Goal: Information Seeking & Learning: Learn about a topic

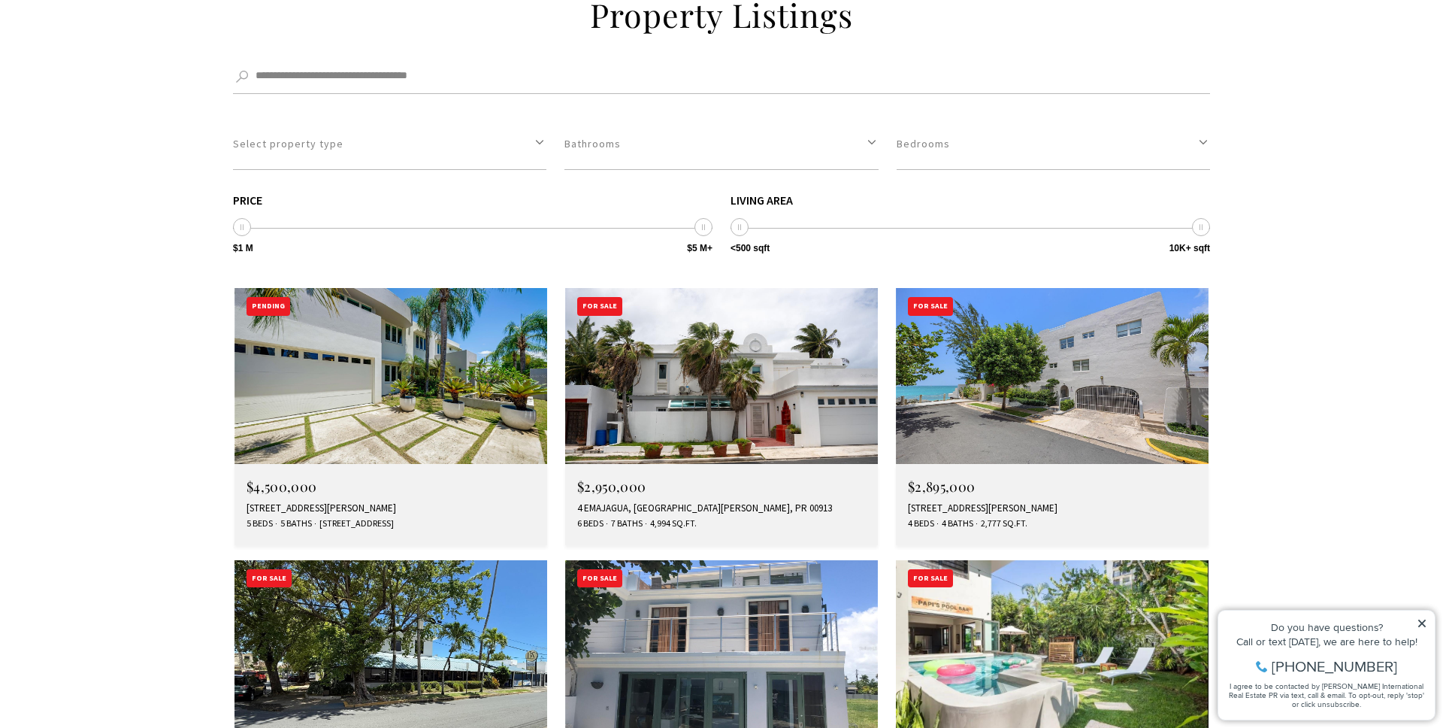
click at [1424, 624] on icon at bounding box center [1422, 623] width 11 height 11
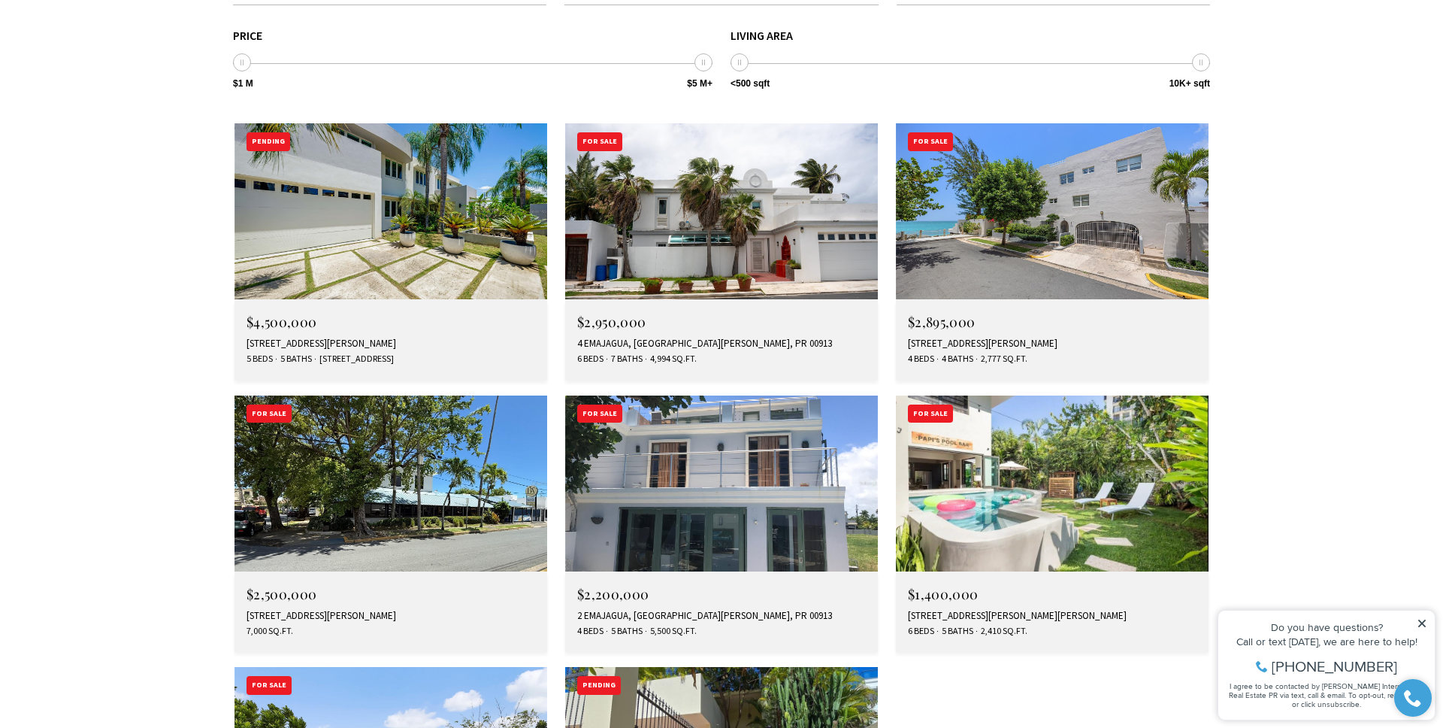
scroll to position [2068, 0]
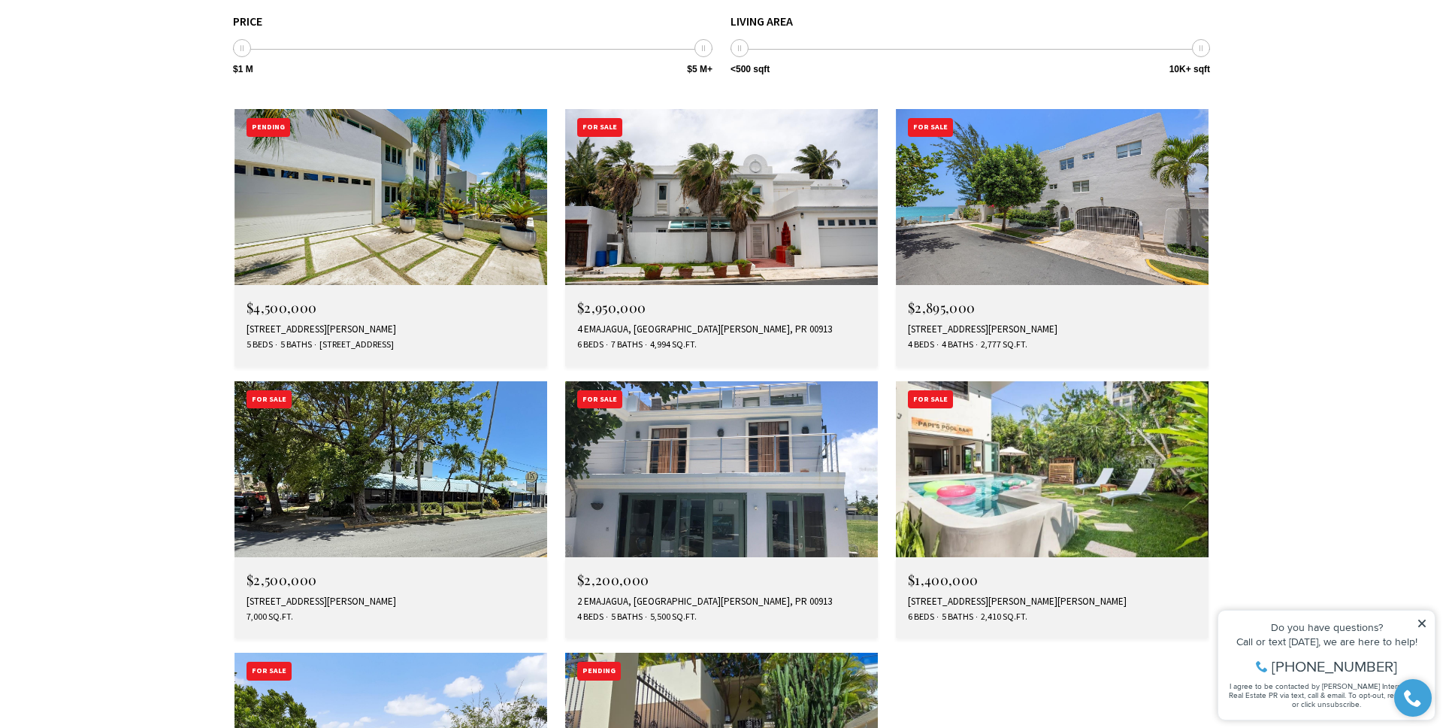
click at [310, 170] on img at bounding box center [391, 197] width 313 height 176
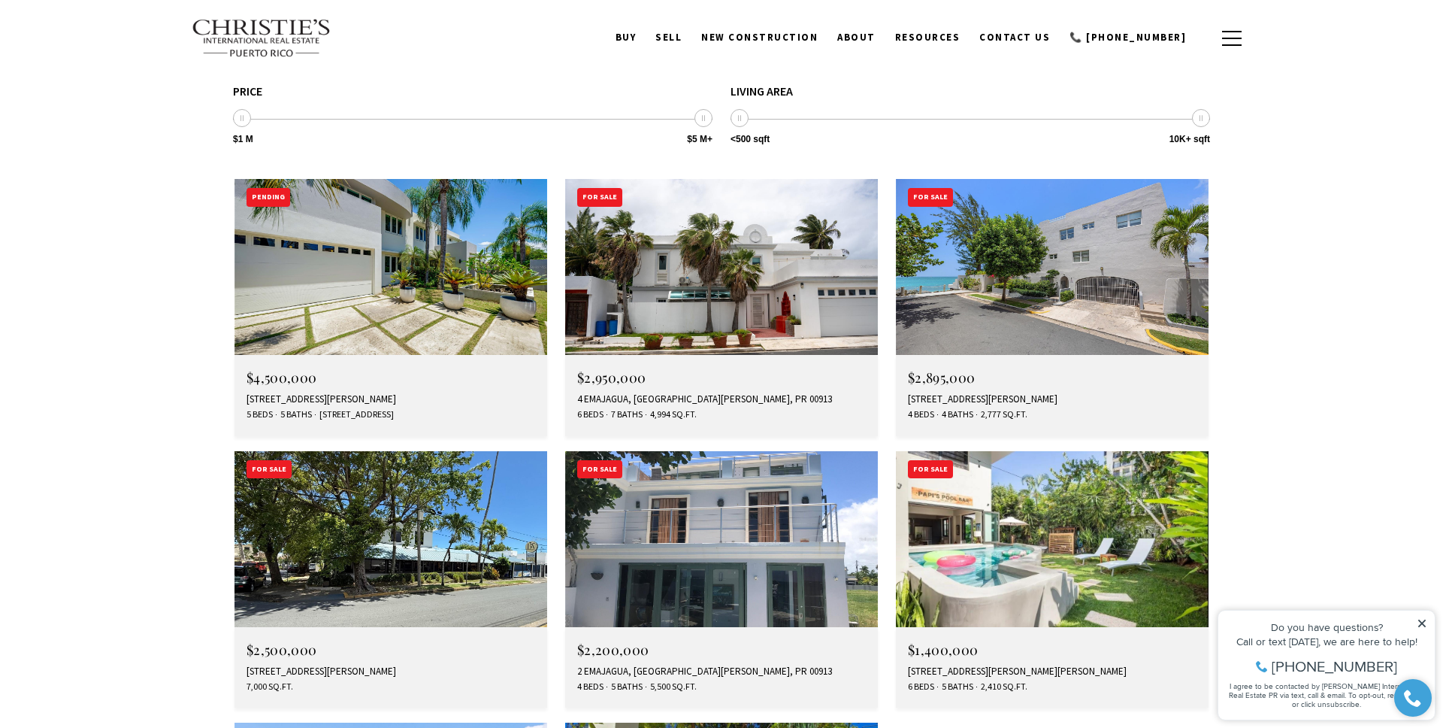
scroll to position [1999, 0]
click at [400, 214] on img at bounding box center [391, 266] width 313 height 176
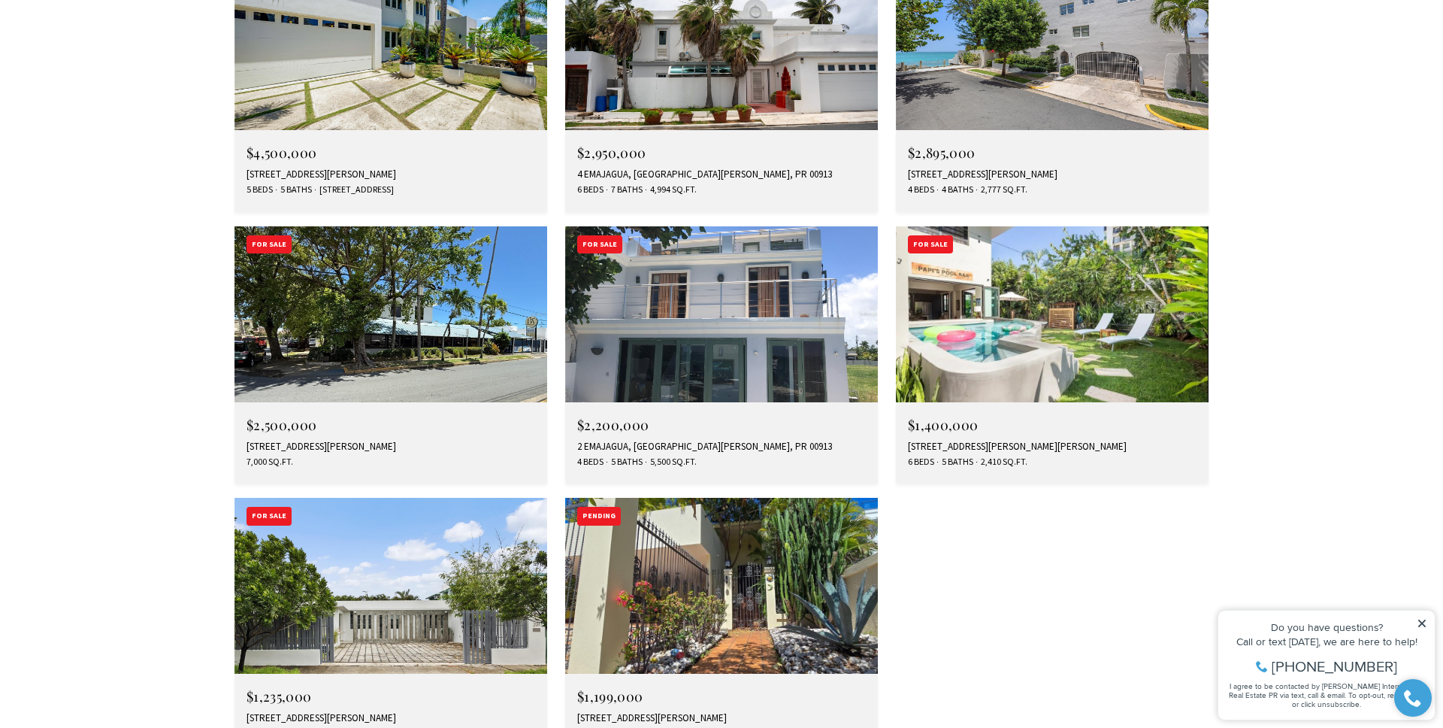
scroll to position [2048, 0]
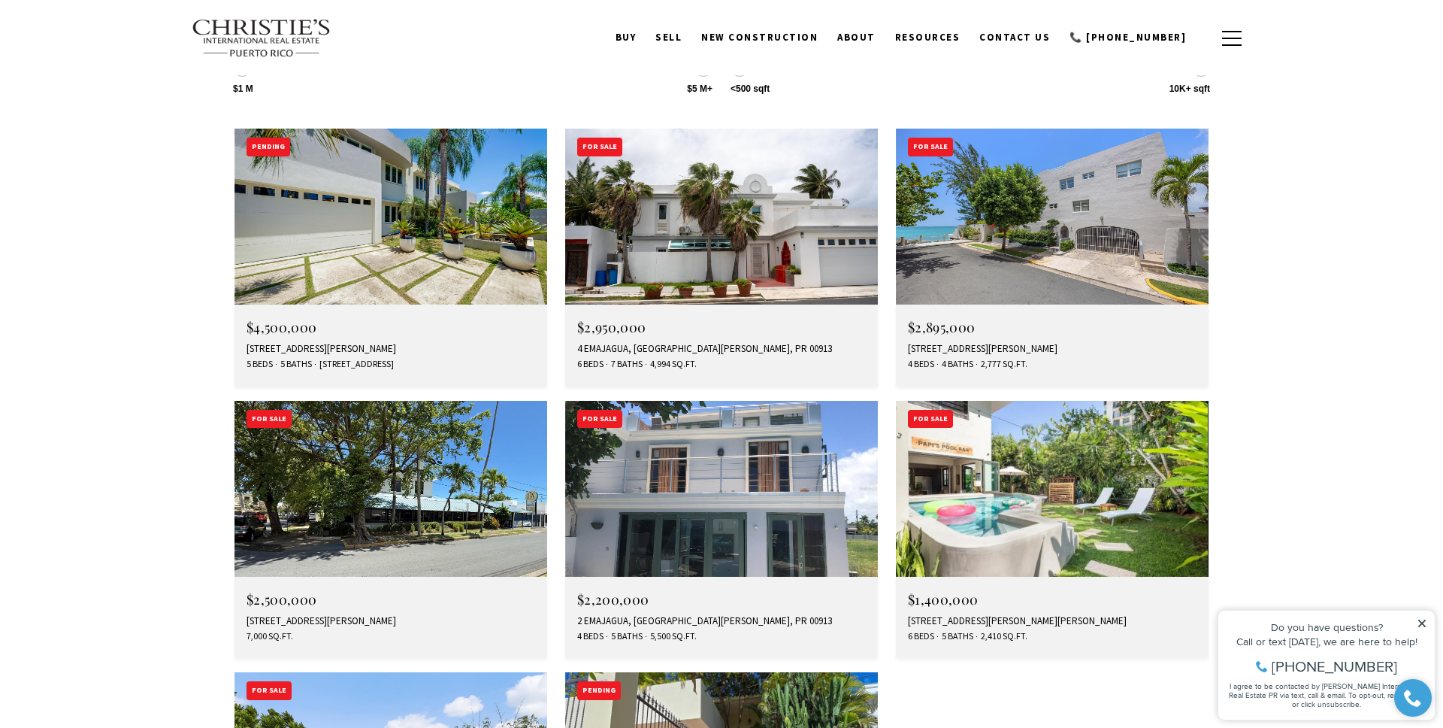
click at [691, 182] on img at bounding box center [721, 217] width 313 height 176
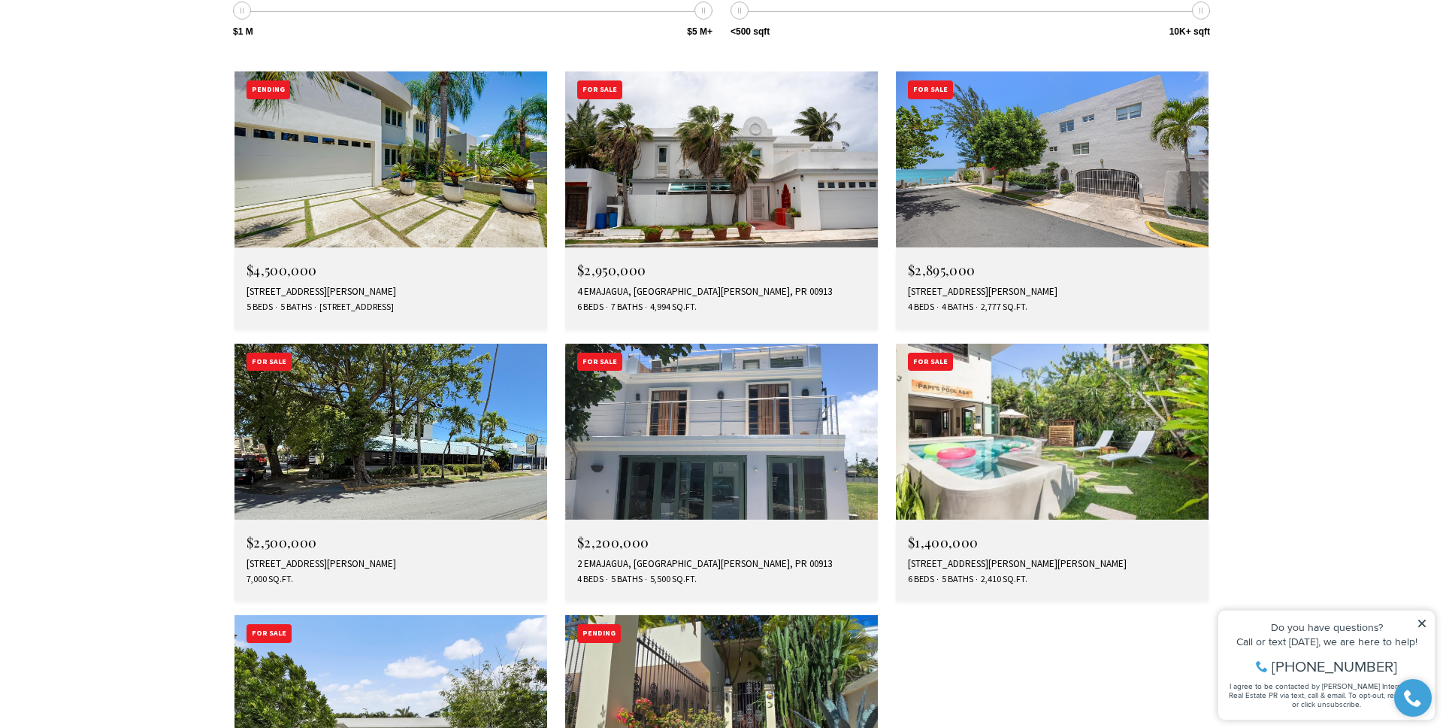
scroll to position [2185, 0]
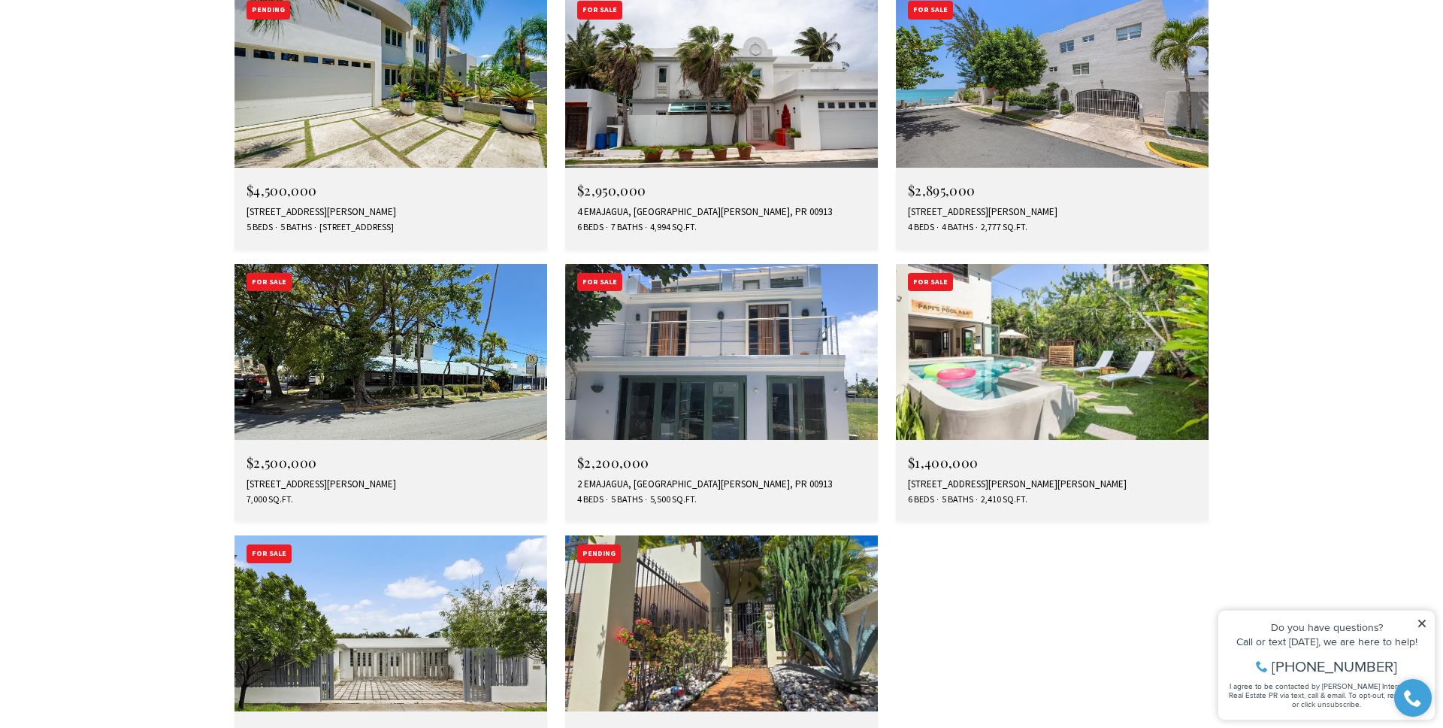
click at [405, 271] on img at bounding box center [391, 352] width 313 height 176
click at [696, 292] on img at bounding box center [721, 352] width 313 height 176
click at [408, 540] on img at bounding box center [391, 623] width 313 height 176
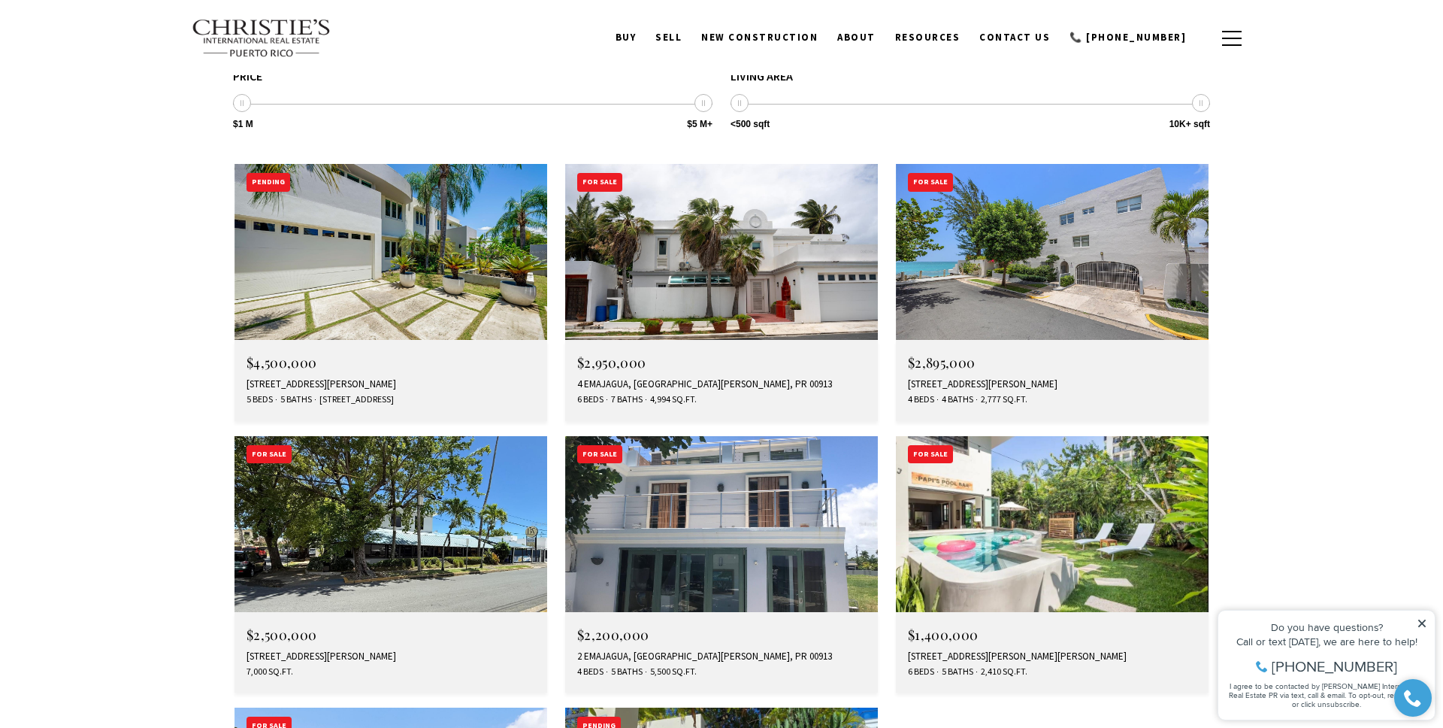
scroll to position [2014, 0]
click at [424, 459] on img at bounding box center [391, 523] width 313 height 176
click at [1004, 220] on img at bounding box center [1052, 251] width 313 height 176
click at [1069, 456] on img at bounding box center [1052, 523] width 313 height 176
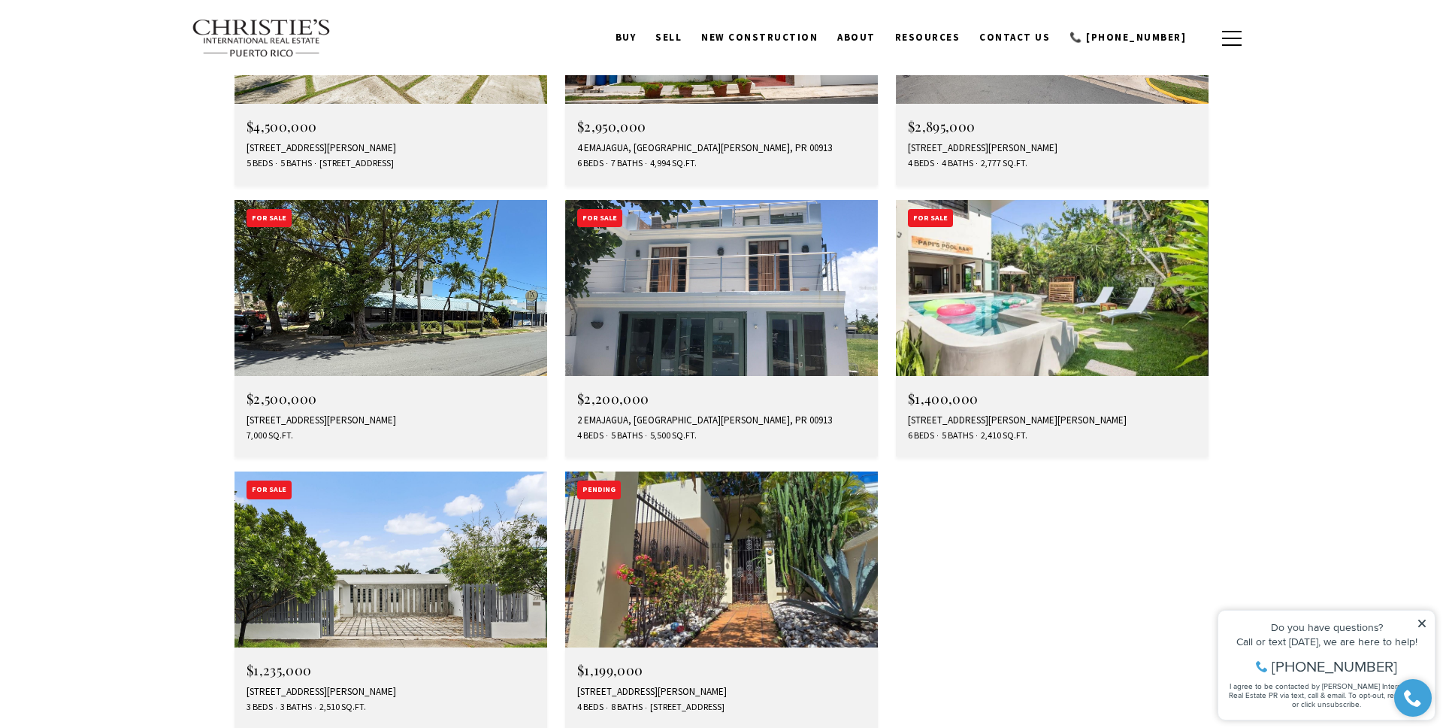
scroll to position [2281, 0]
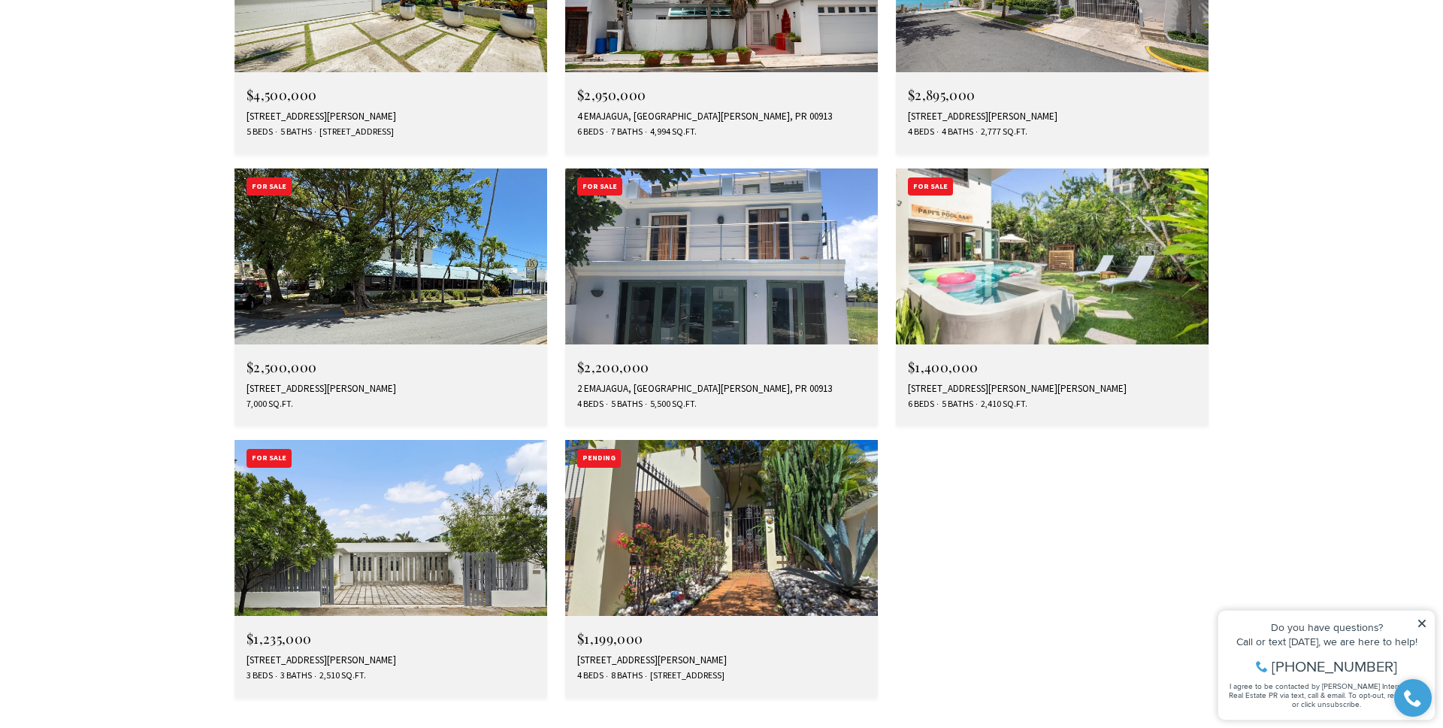
click at [402, 440] on img at bounding box center [391, 528] width 313 height 176
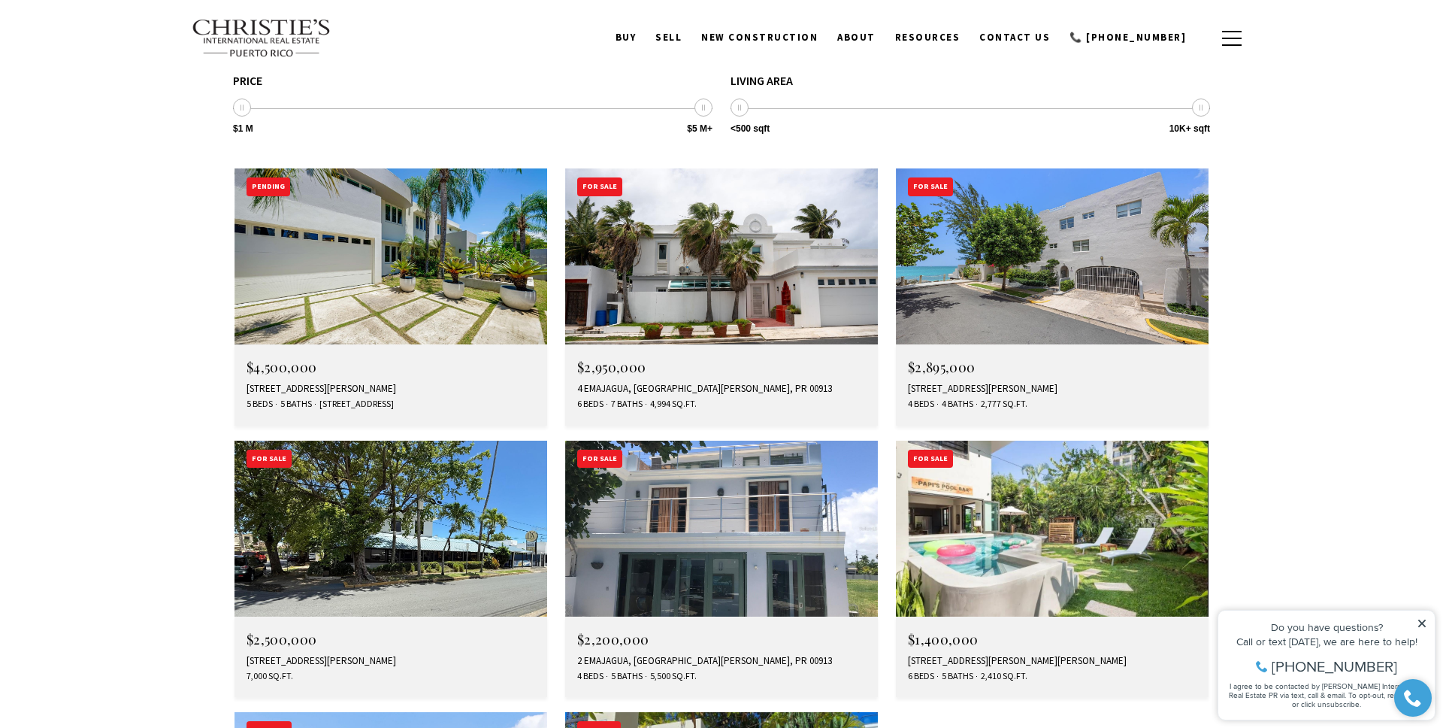
scroll to position [2012, 0]
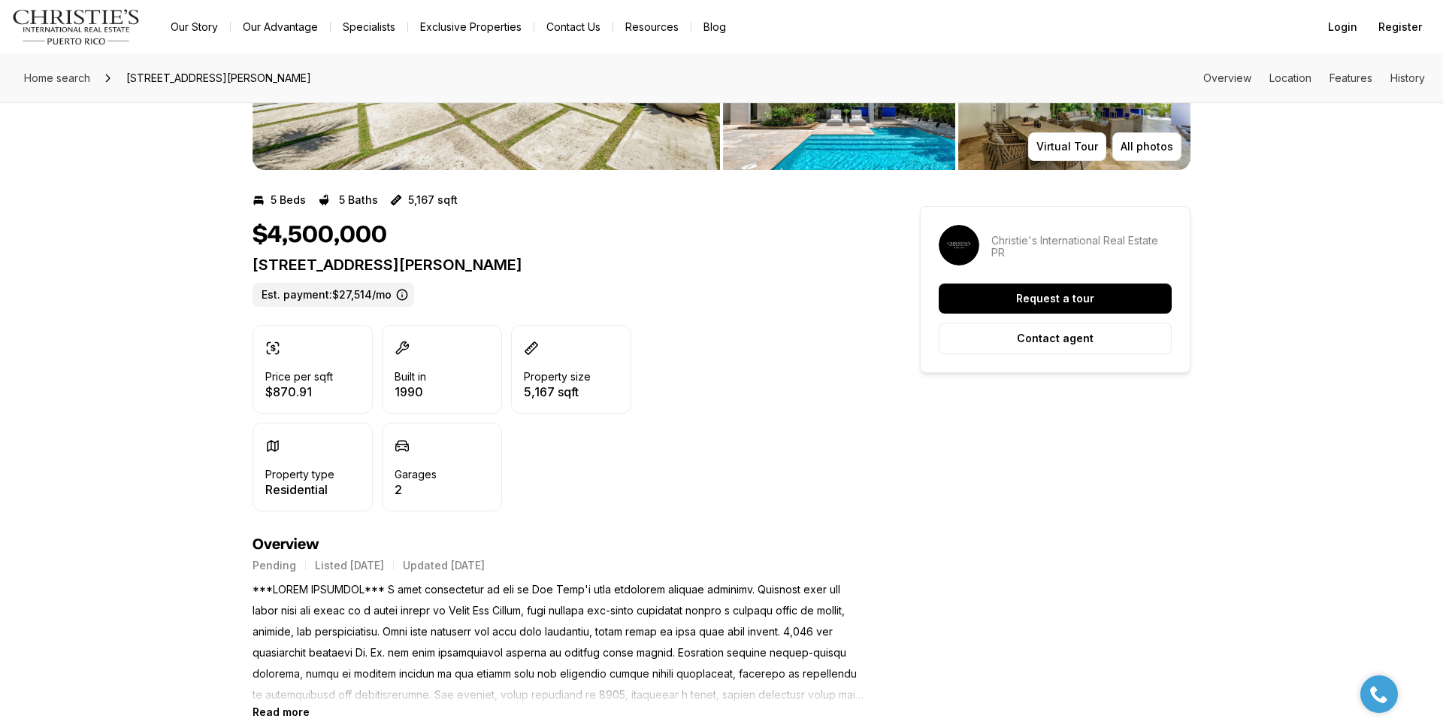
scroll to position [228, 0]
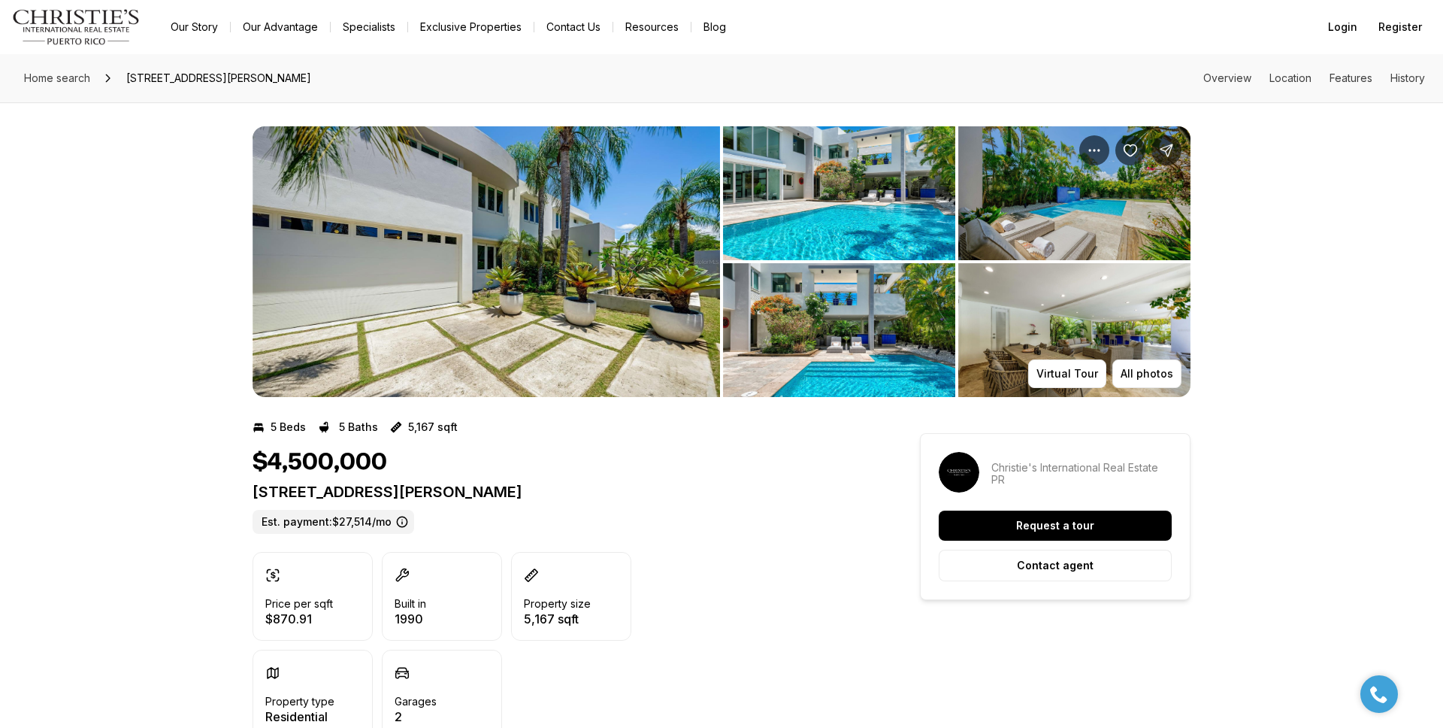
click at [607, 229] on img "View image gallery" at bounding box center [487, 261] width 468 height 271
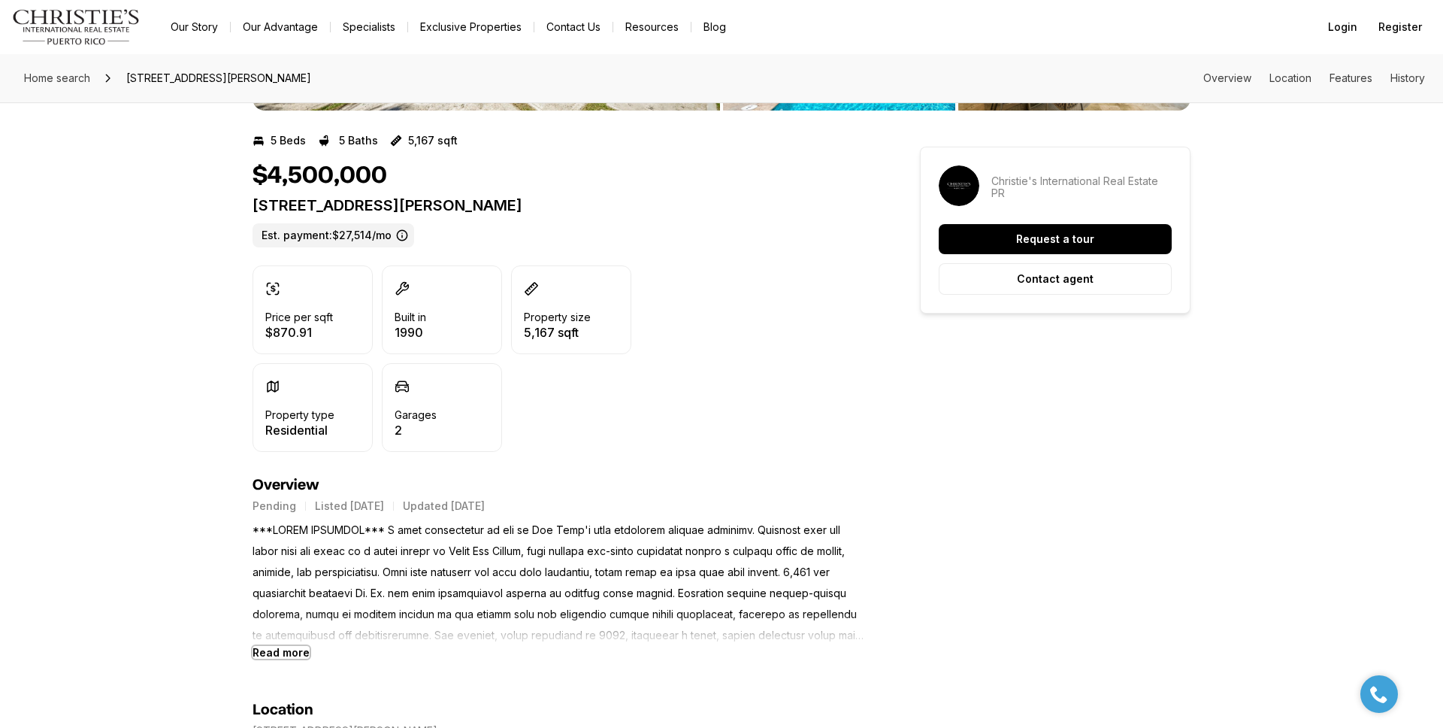
click at [274, 656] on b "Read more" at bounding box center [281, 652] width 57 height 13
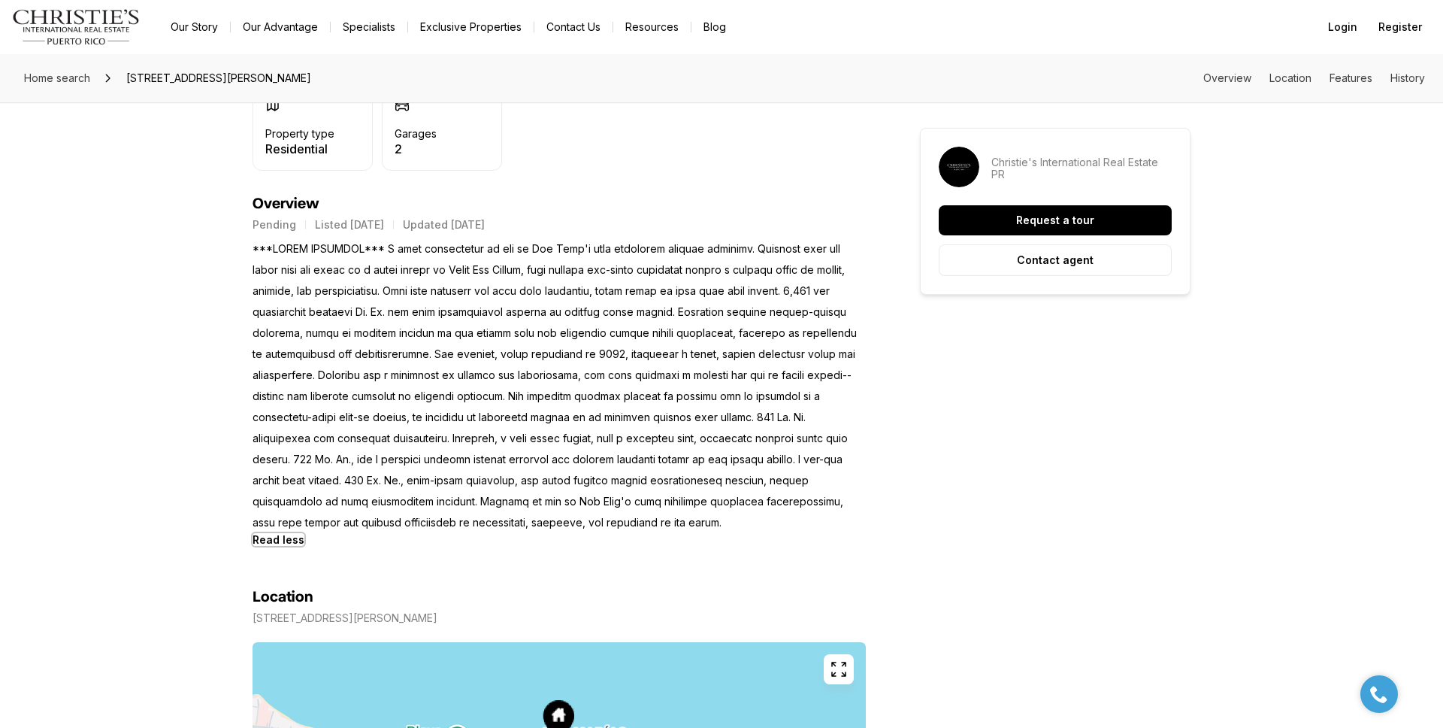
scroll to position [0, 0]
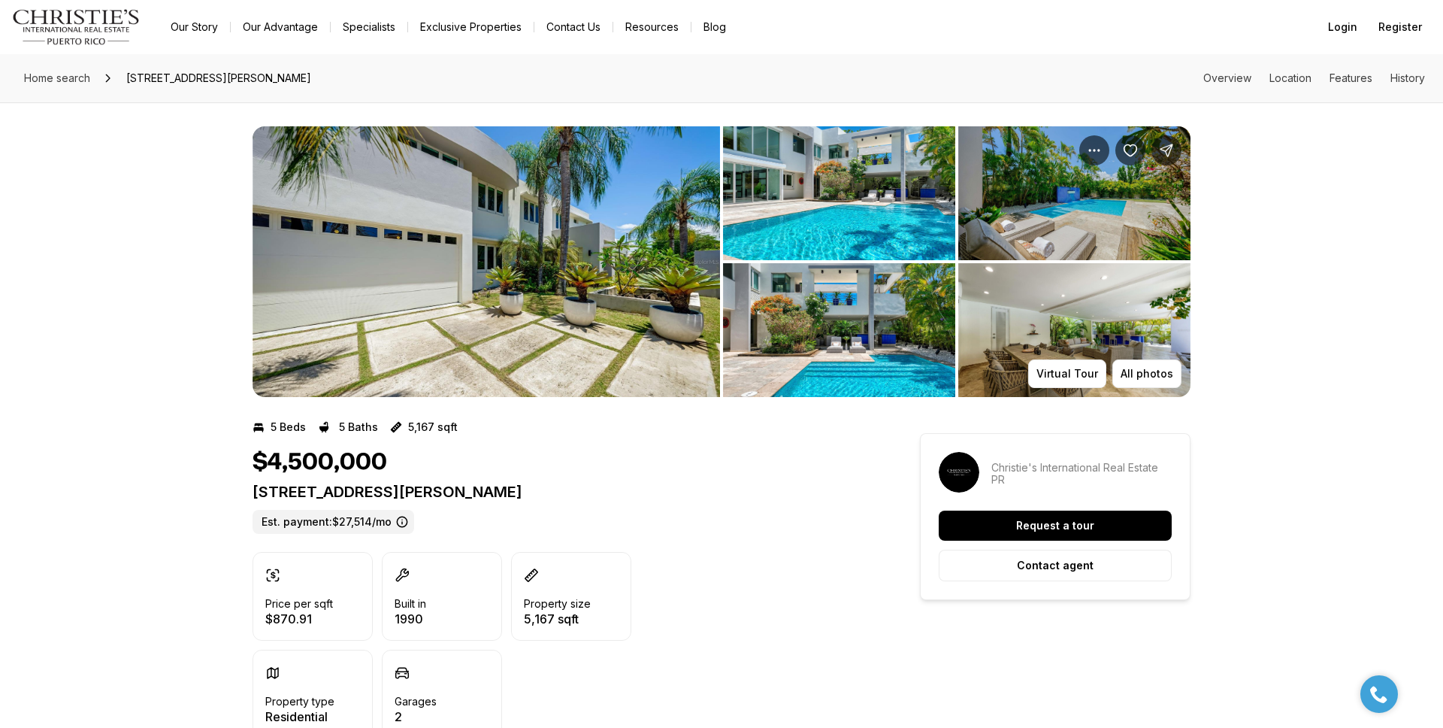
click at [835, 200] on img "View image gallery" at bounding box center [839, 193] width 232 height 134
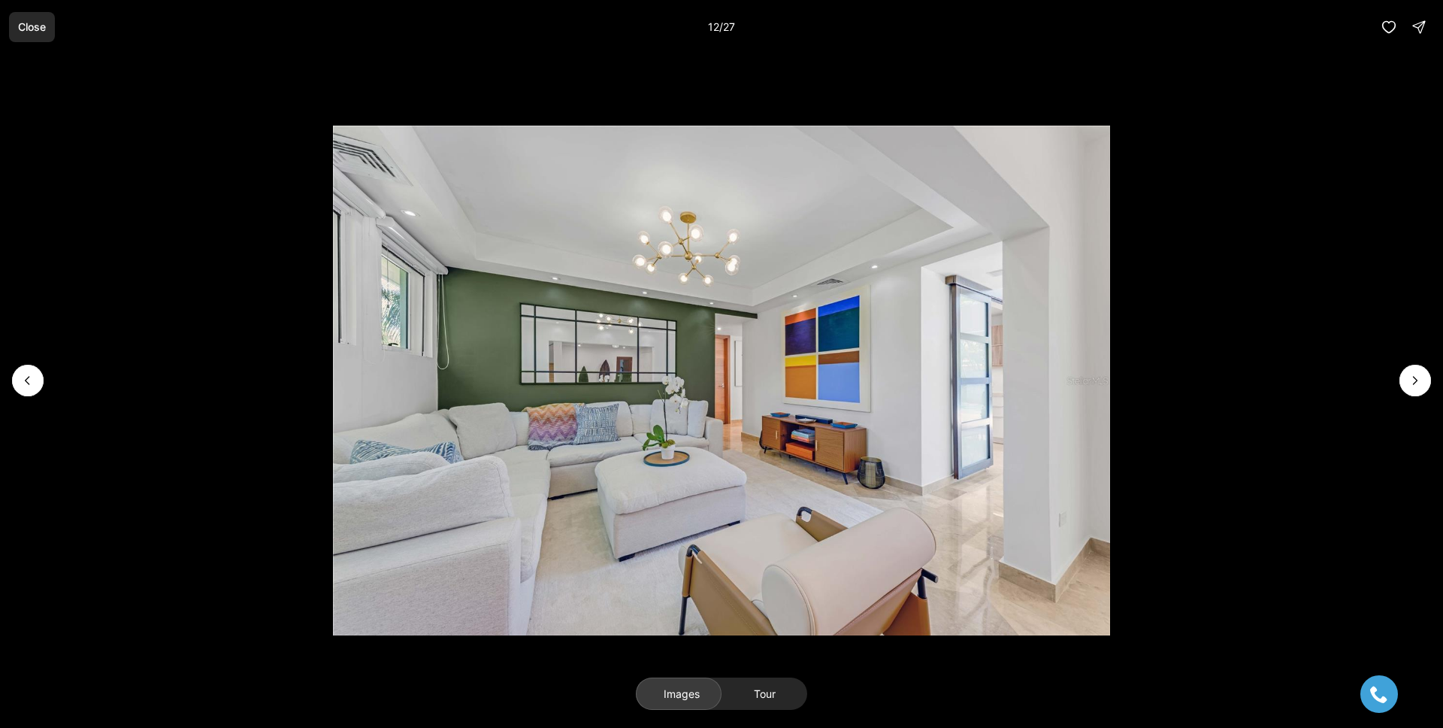
click at [28, 17] on button "Close" at bounding box center [32, 27] width 46 height 30
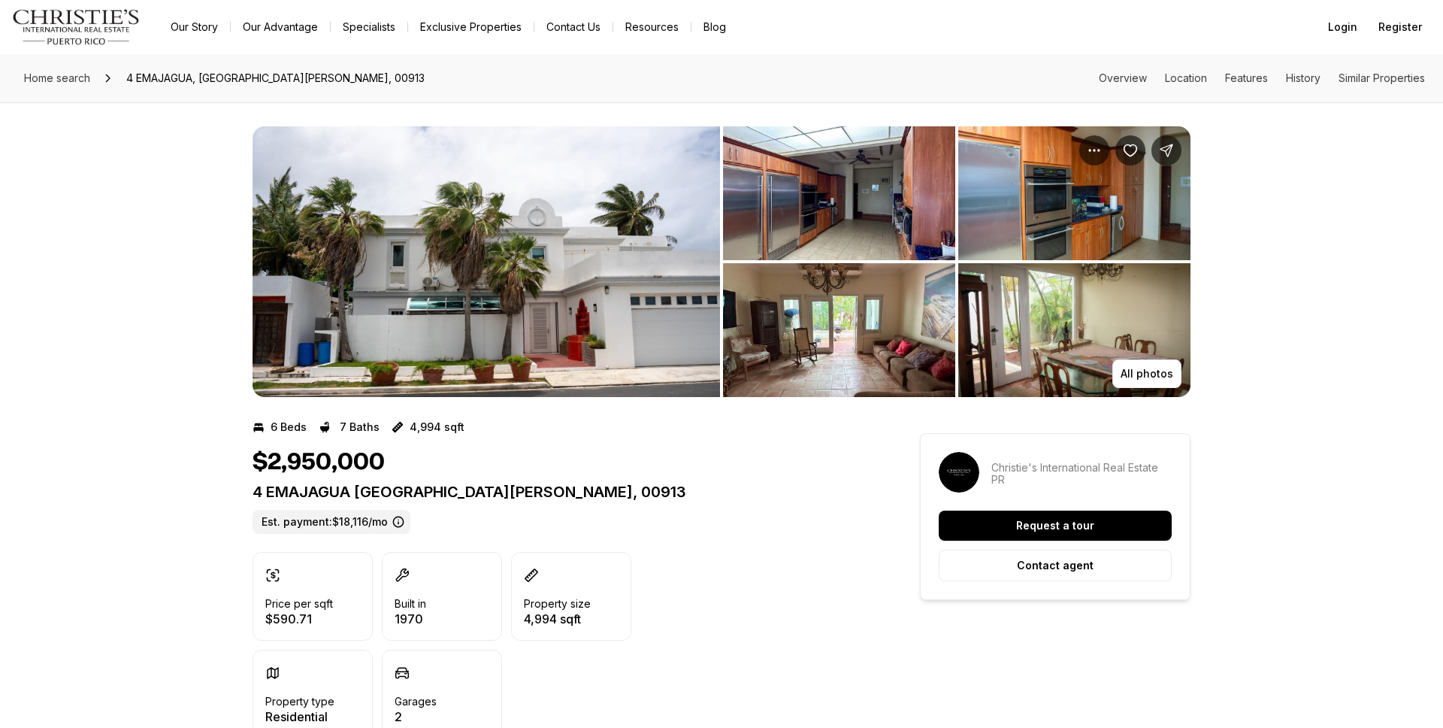
click at [606, 220] on img "View image gallery" at bounding box center [487, 261] width 468 height 271
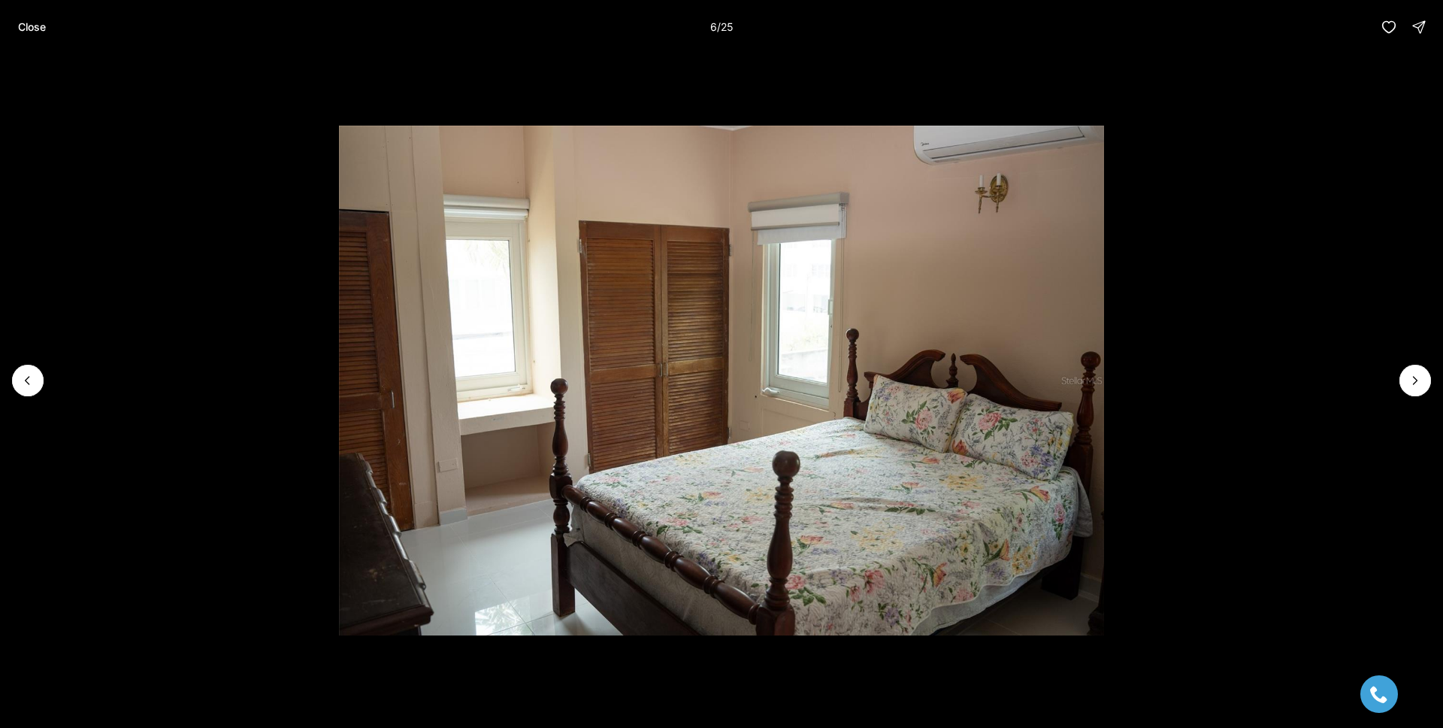
click at [38, 28] on p "Close" at bounding box center [32, 27] width 28 height 12
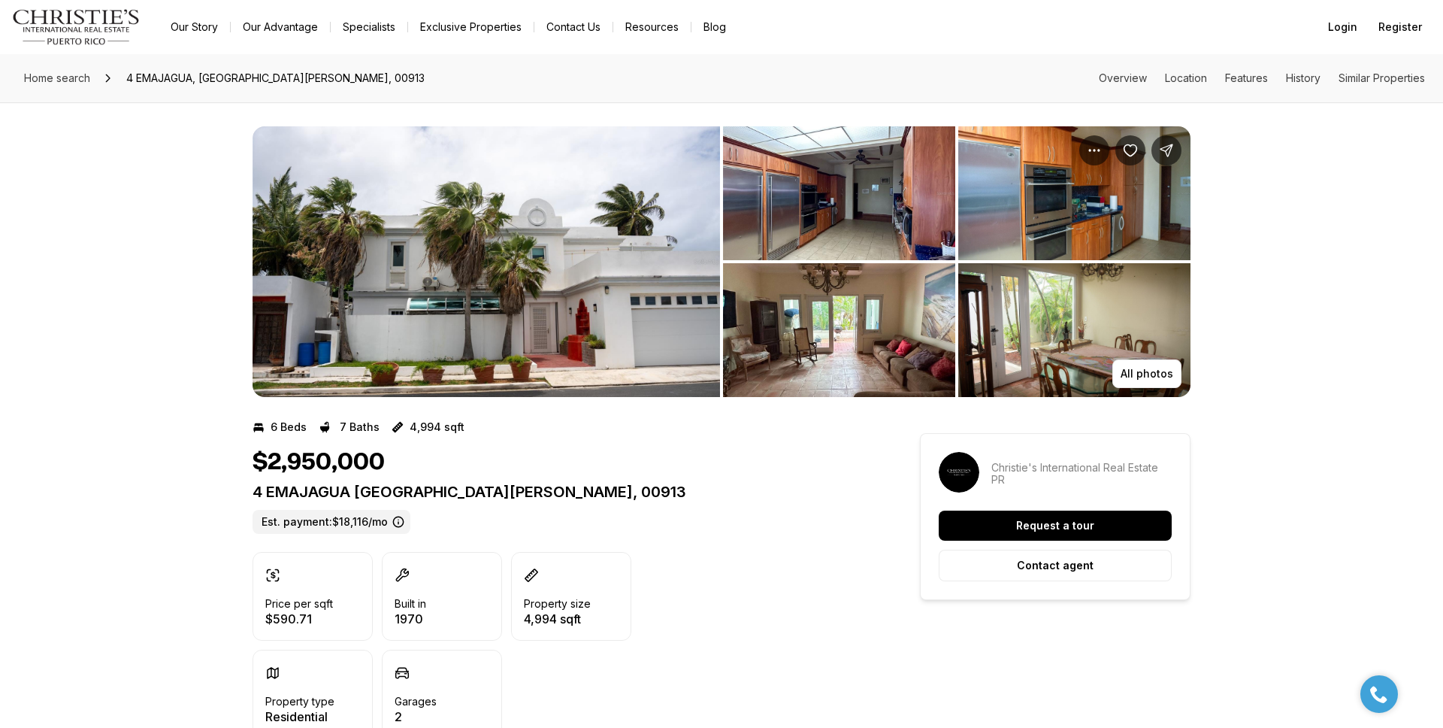
scroll to position [11, 0]
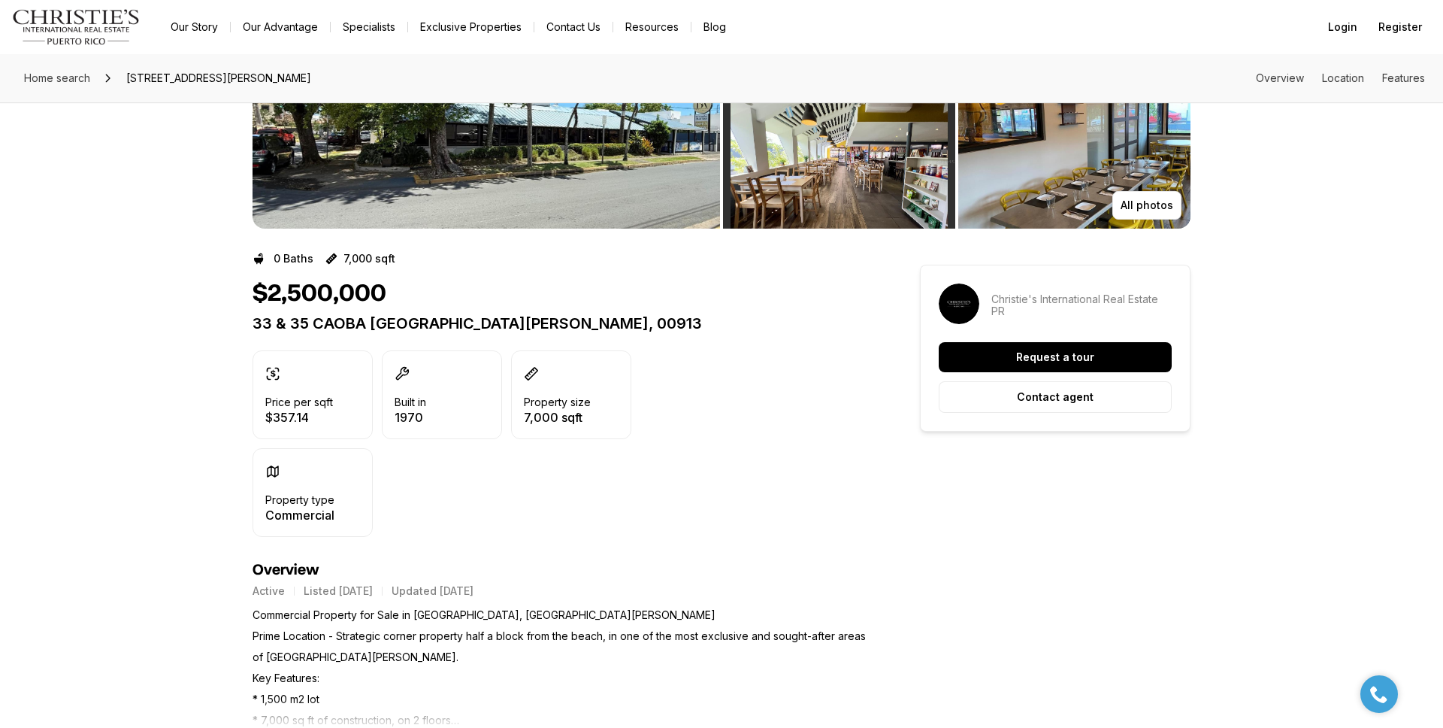
scroll to position [160, 0]
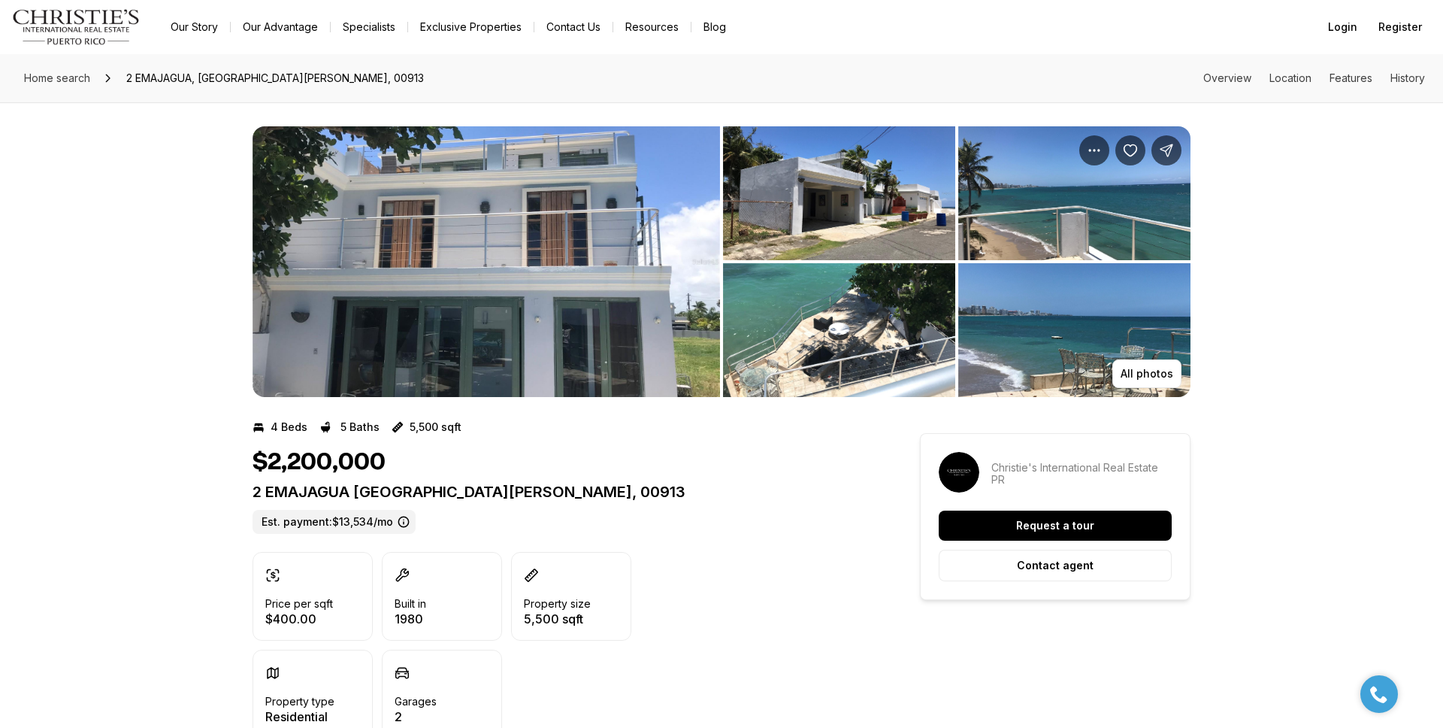
click at [828, 329] on img "View image gallery" at bounding box center [839, 330] width 232 height 134
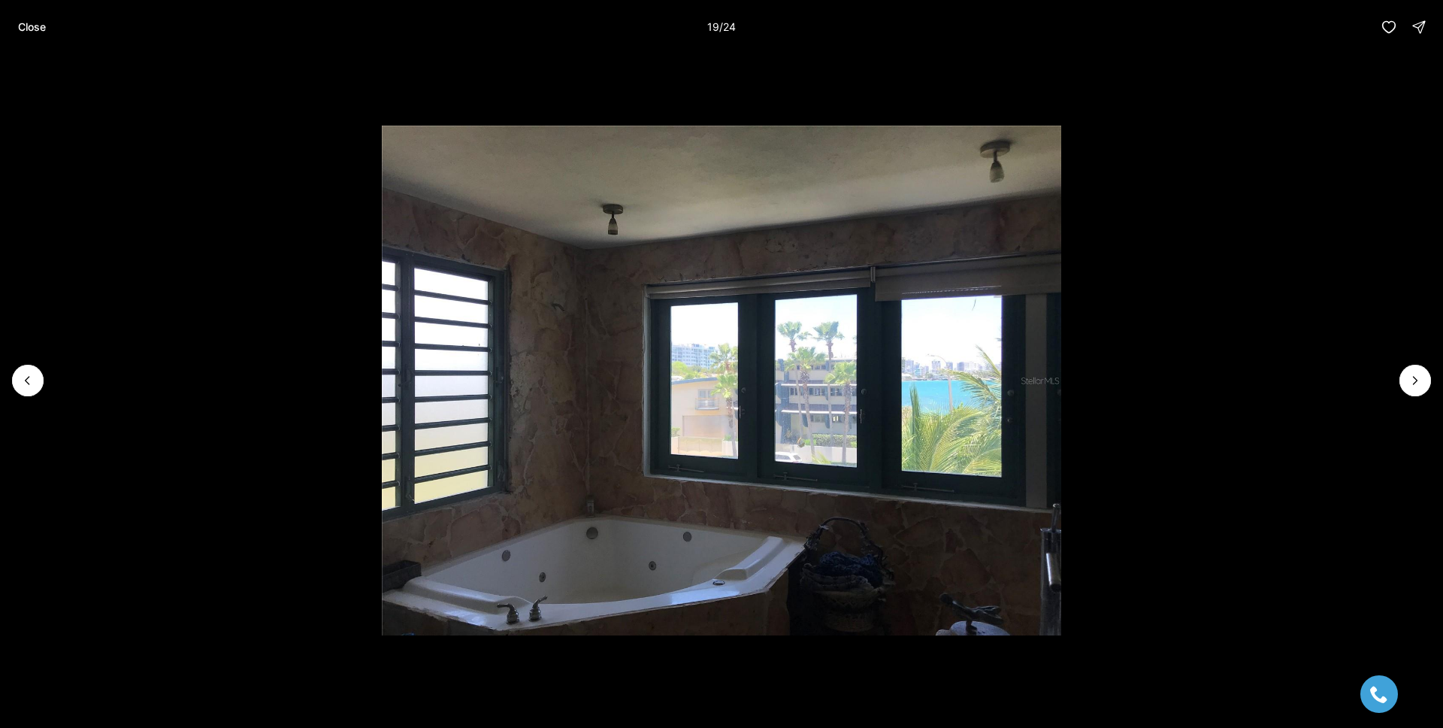
click at [29, 26] on p "Close" at bounding box center [32, 27] width 28 height 12
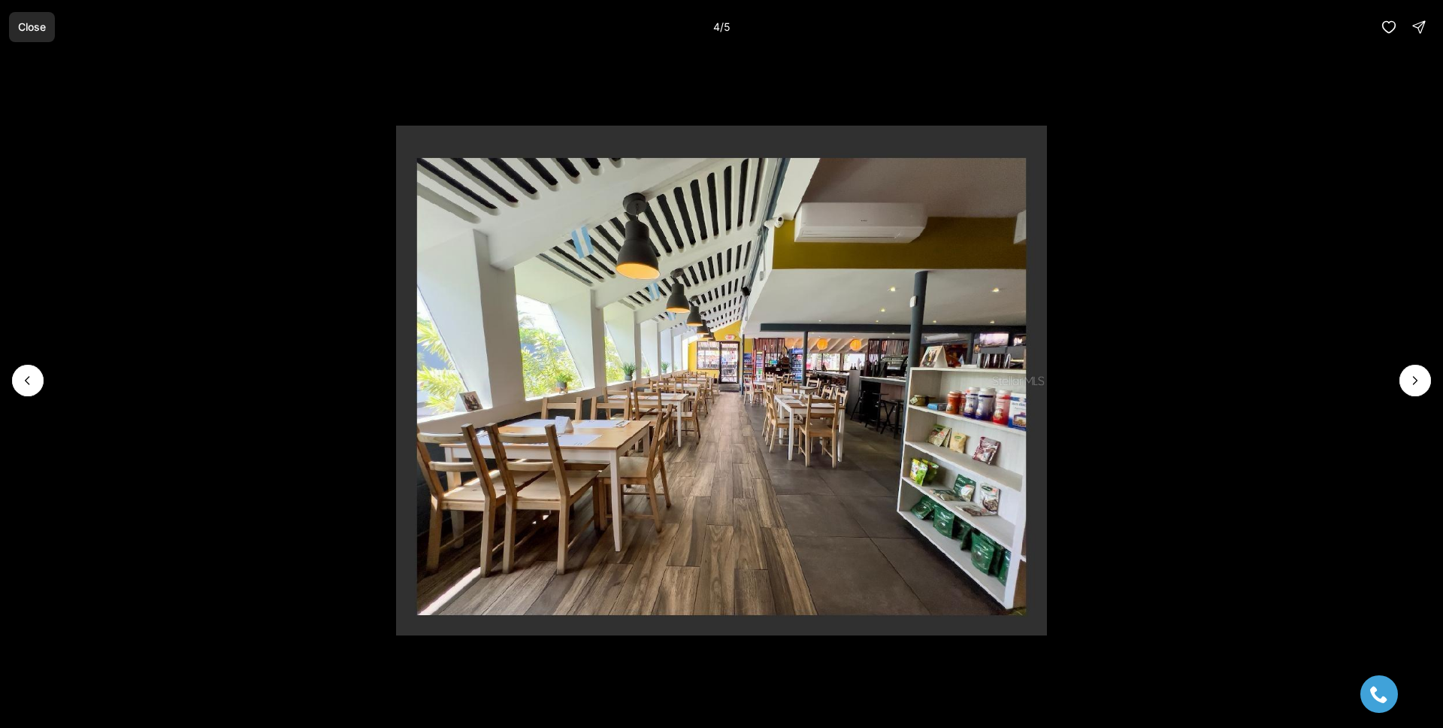
click at [32, 25] on p "Close" at bounding box center [32, 27] width 28 height 12
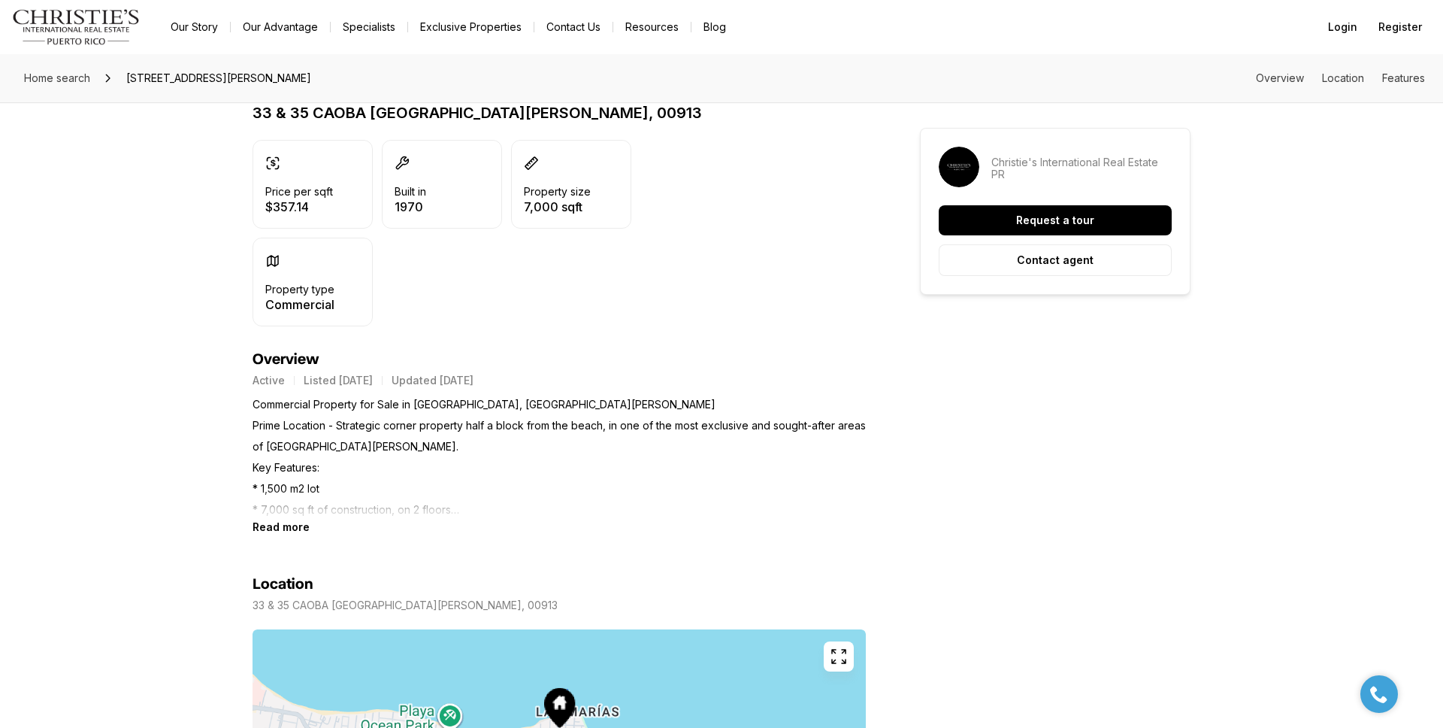
scroll to position [437, 0]
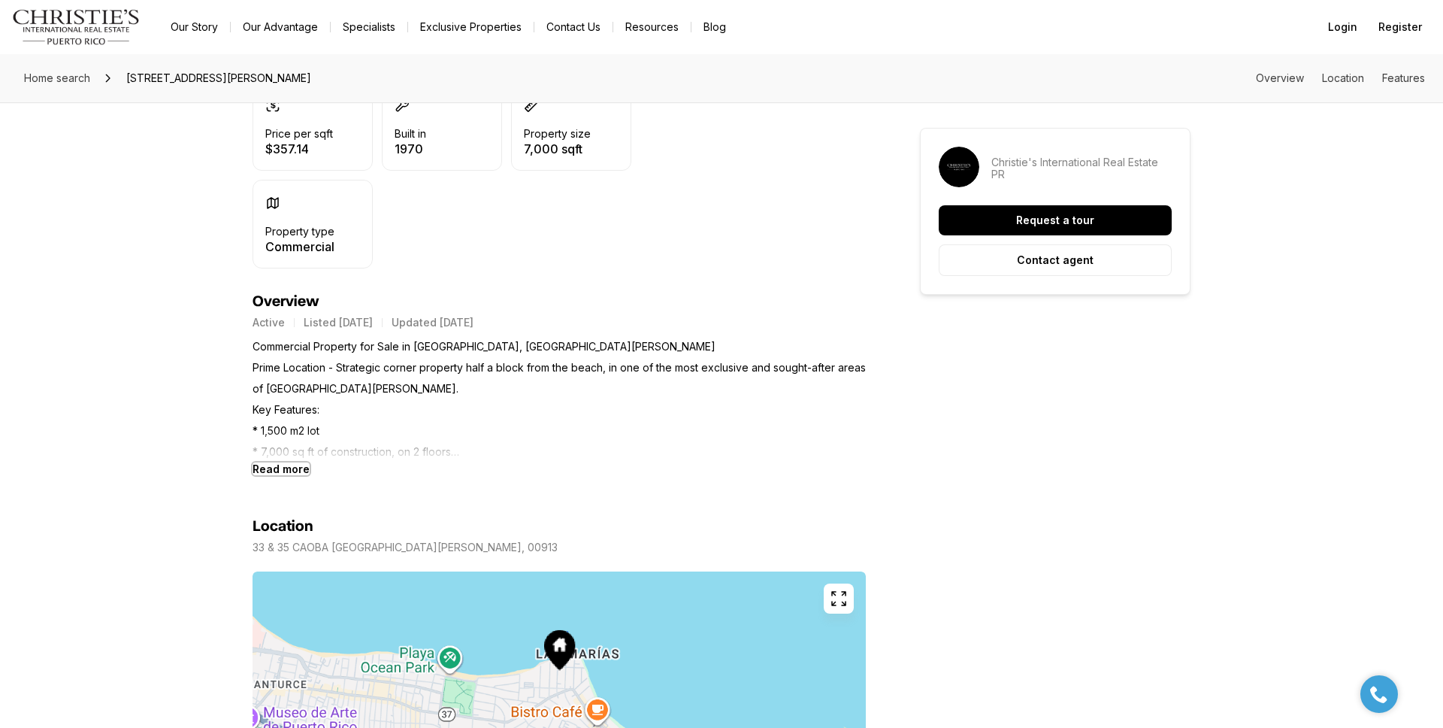
click at [287, 471] on b "Read more" at bounding box center [281, 468] width 57 height 13
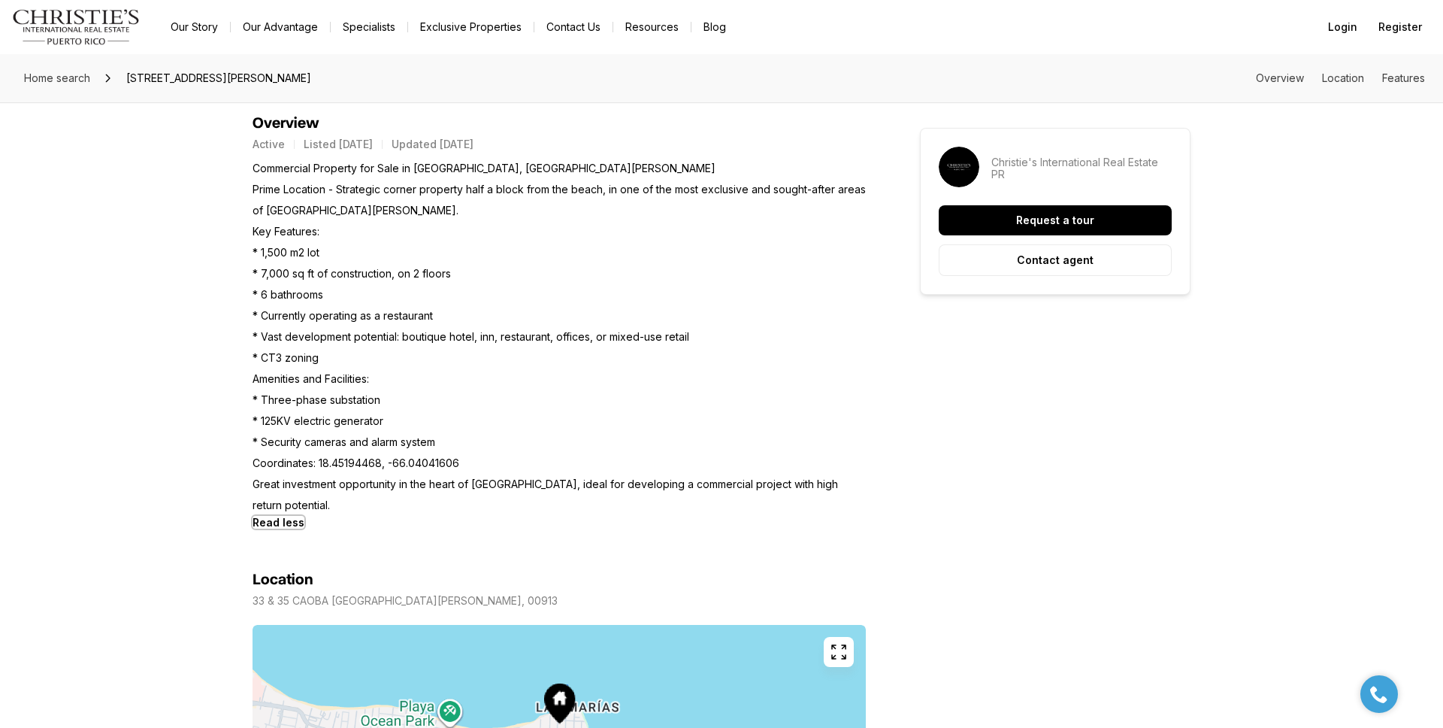
scroll to position [0, 0]
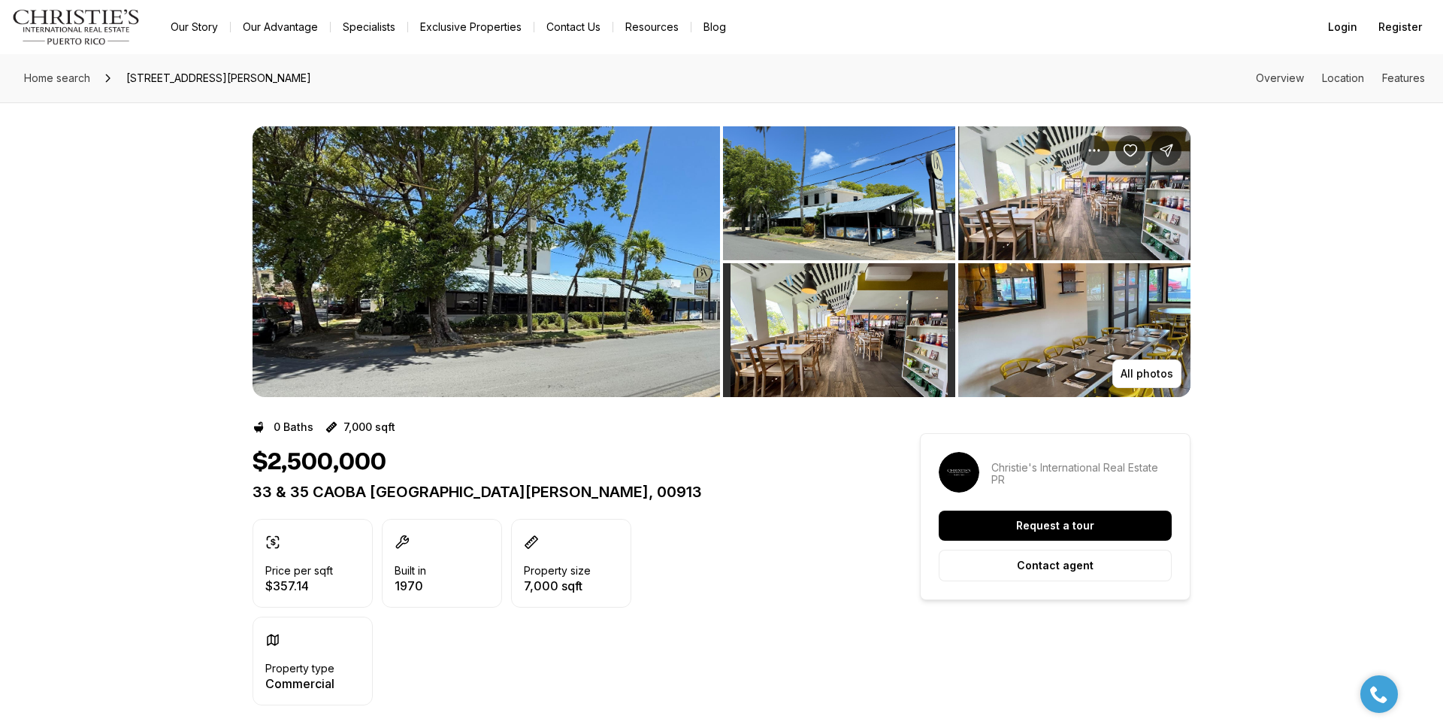
click at [895, 229] on img "View image gallery" at bounding box center [839, 193] width 232 height 134
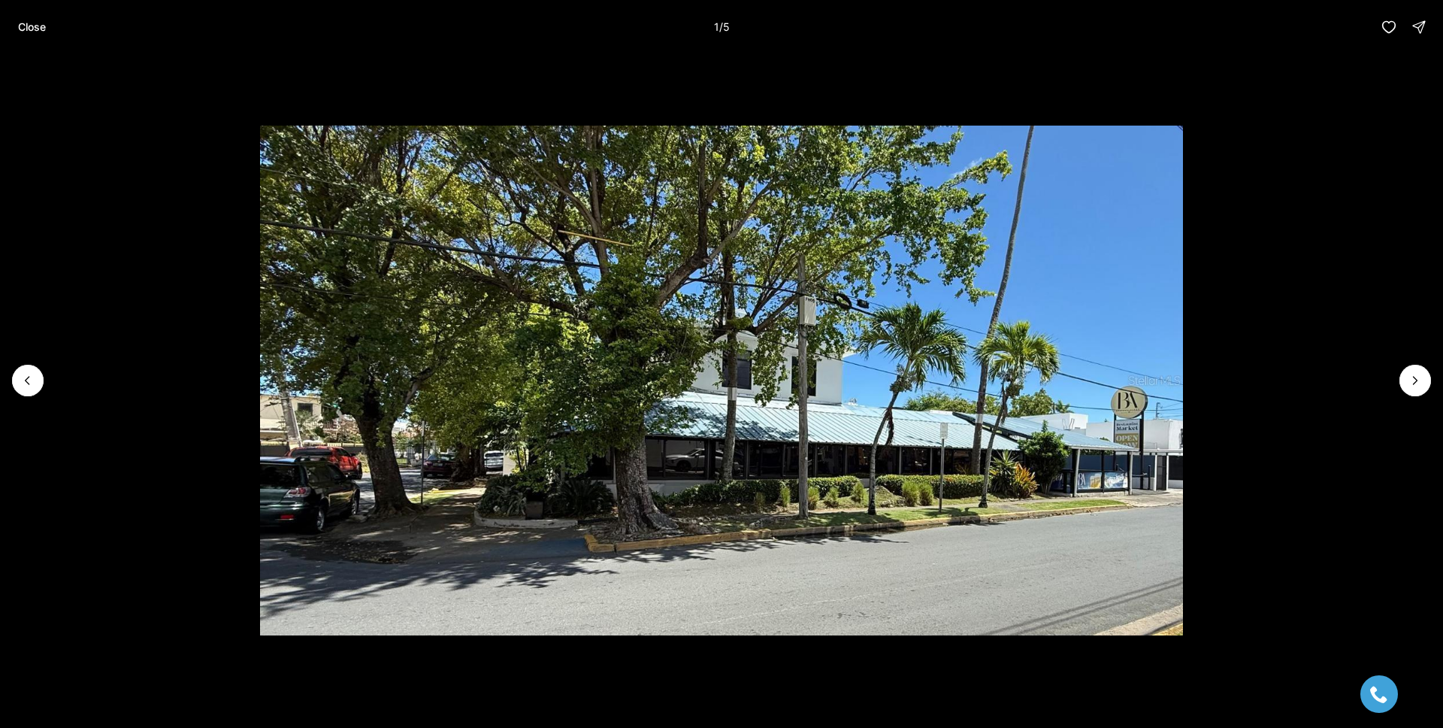
click at [29, 27] on p "Close" at bounding box center [32, 27] width 28 height 12
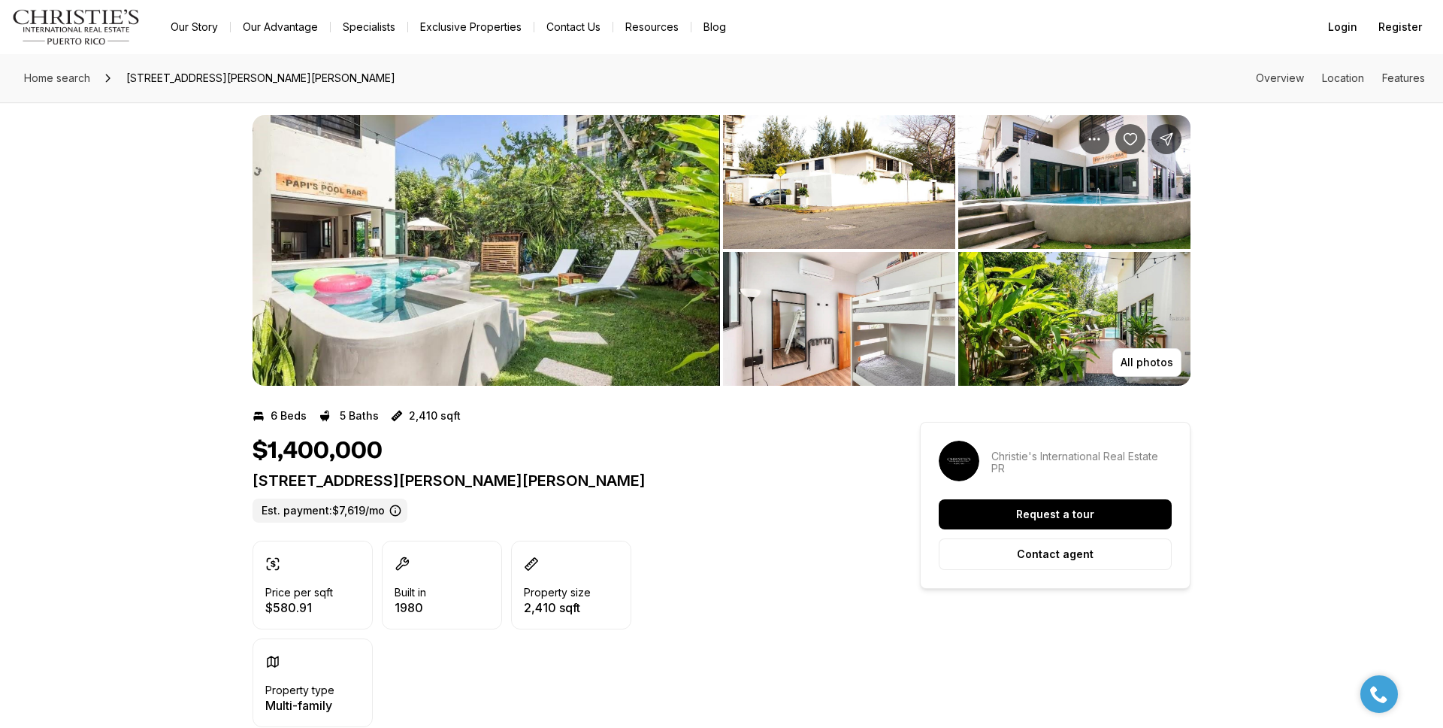
click at [890, 218] on img "View image gallery" at bounding box center [839, 182] width 232 height 134
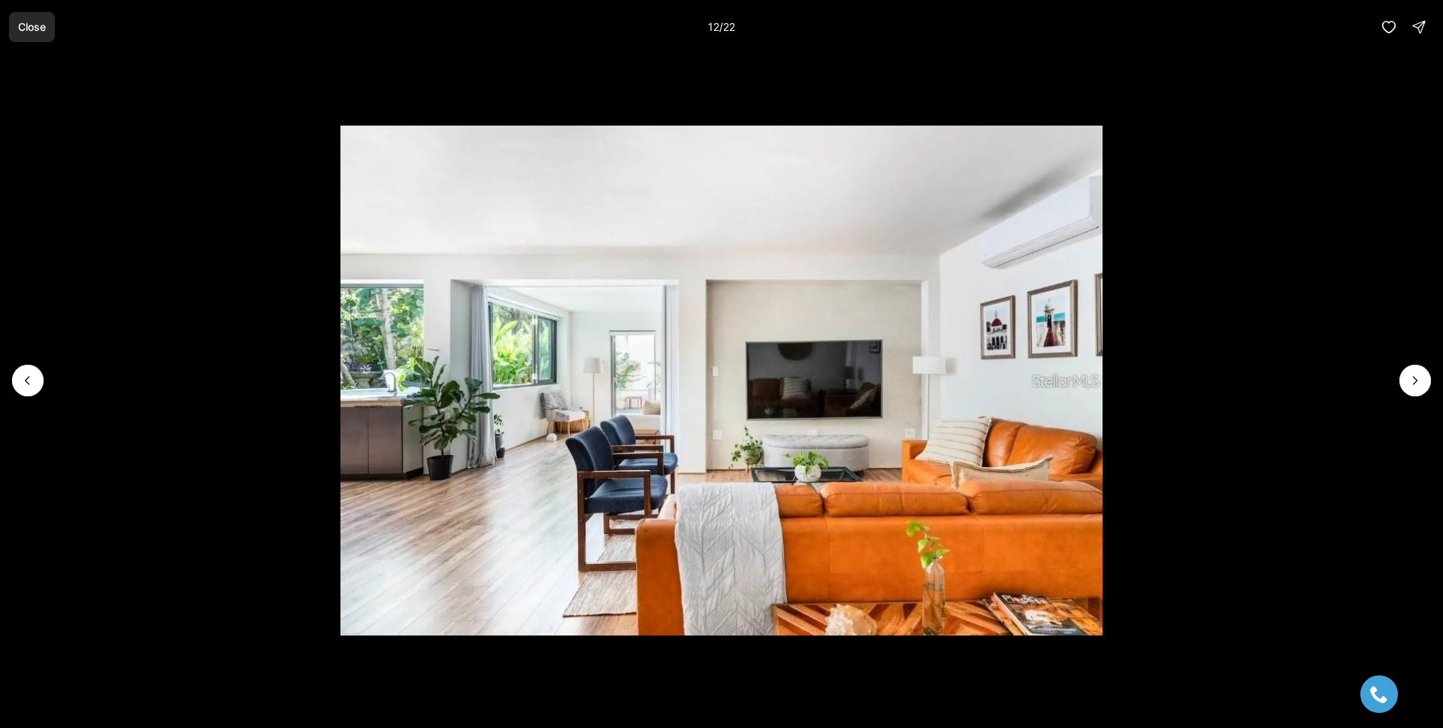
click at [32, 35] on button "Close" at bounding box center [32, 27] width 46 height 30
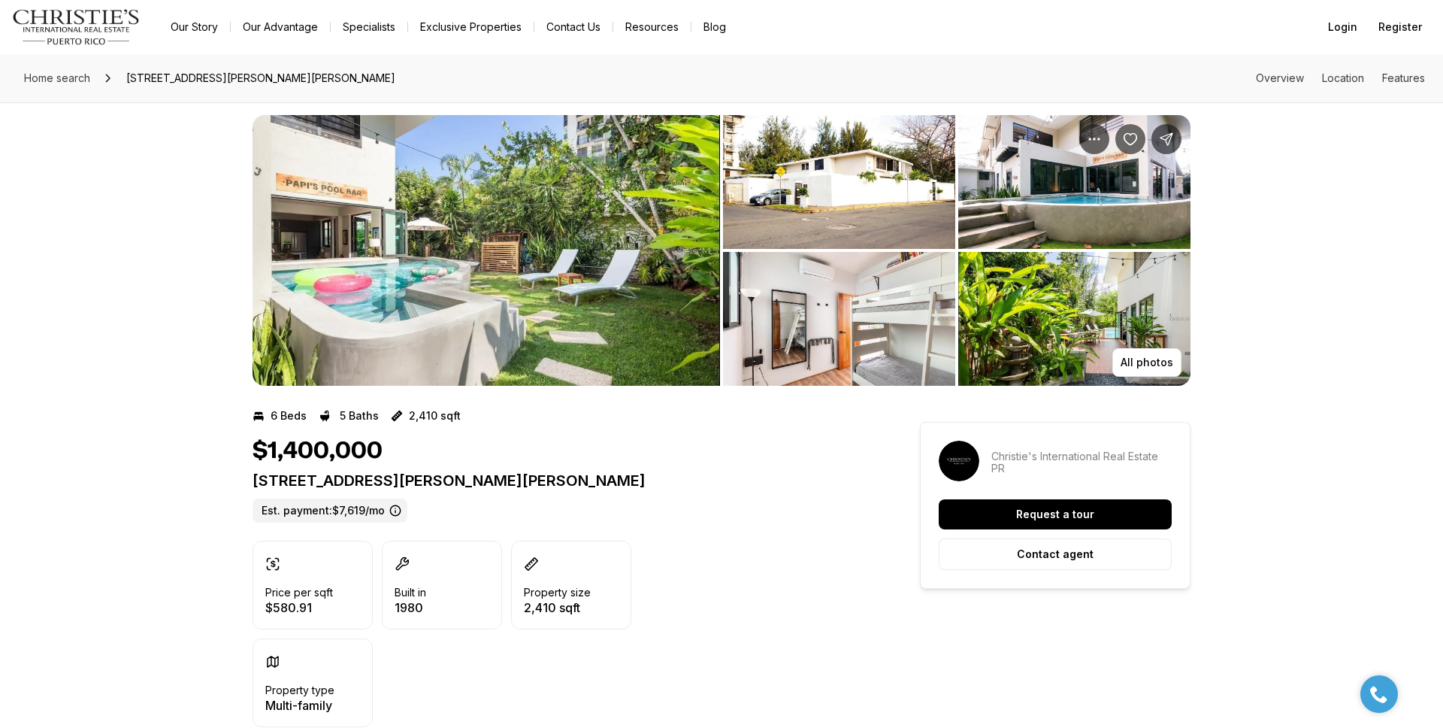
scroll to position [58, 0]
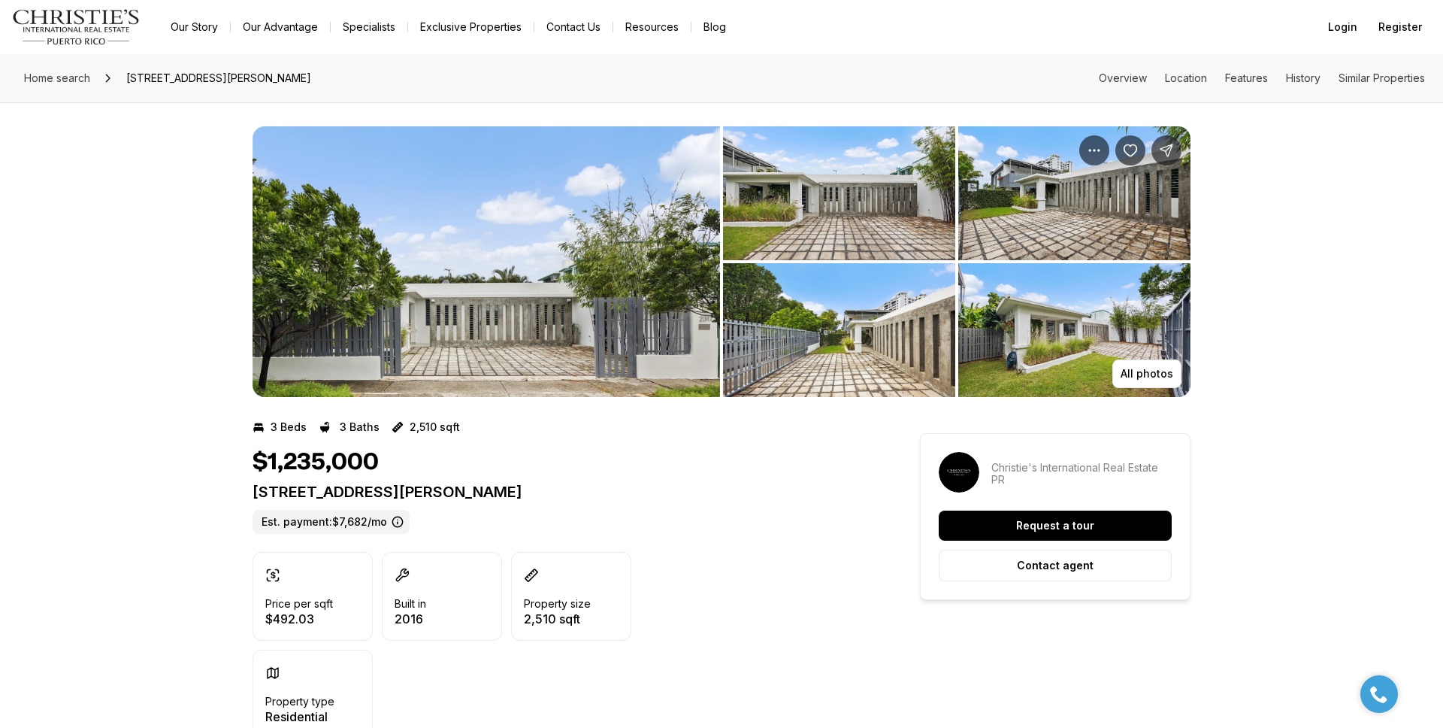
click at [818, 319] on img "View image gallery" at bounding box center [839, 330] width 232 height 134
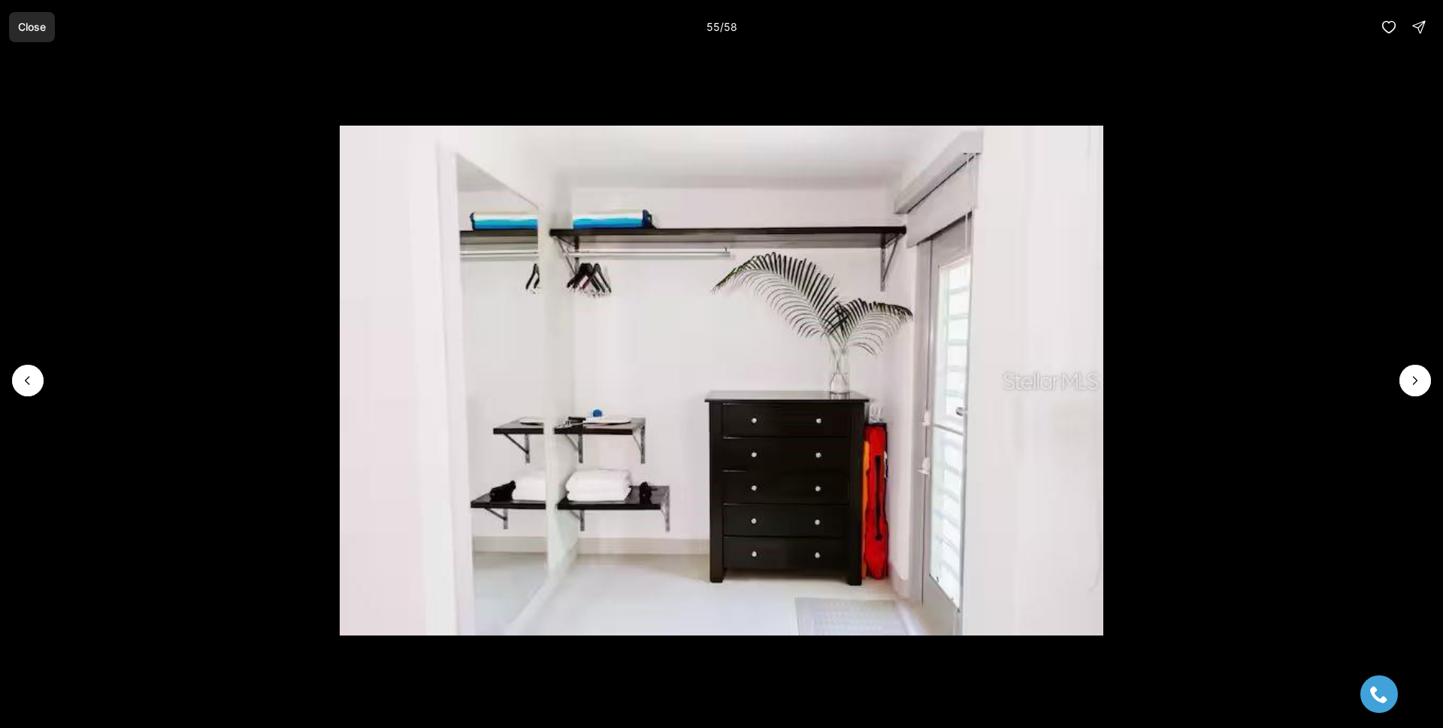
click at [14, 11] on div "Close 55 / 58" at bounding box center [721, 27] width 1443 height 54
click at [29, 21] on p "Close" at bounding box center [32, 27] width 28 height 12
